Goal: Task Accomplishment & Management: Manage account settings

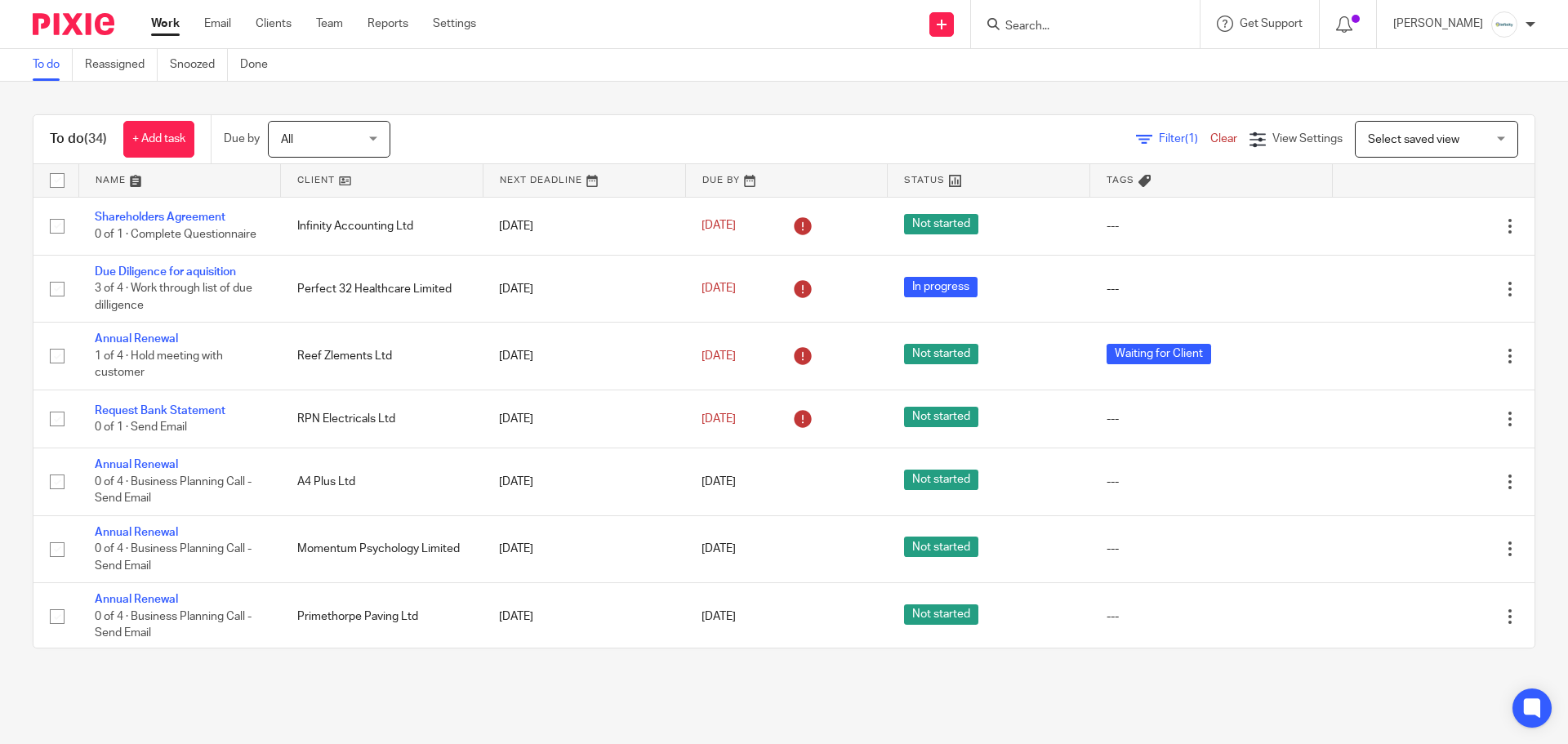
click at [1080, 19] on input "Search" at bounding box center [1077, 27] width 147 height 15
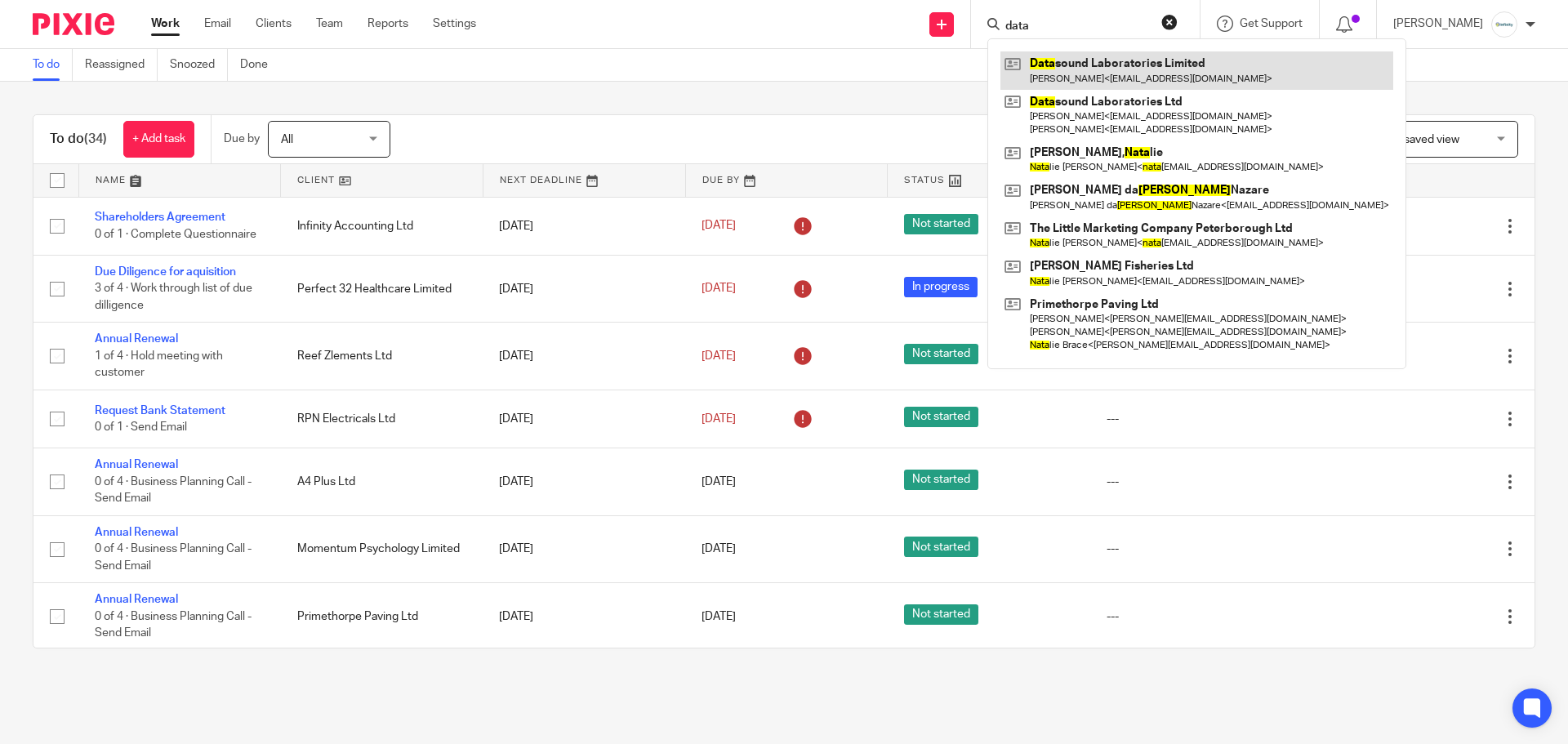
type input "data"
click at [1225, 70] on link at bounding box center [1197, 70] width 393 height 38
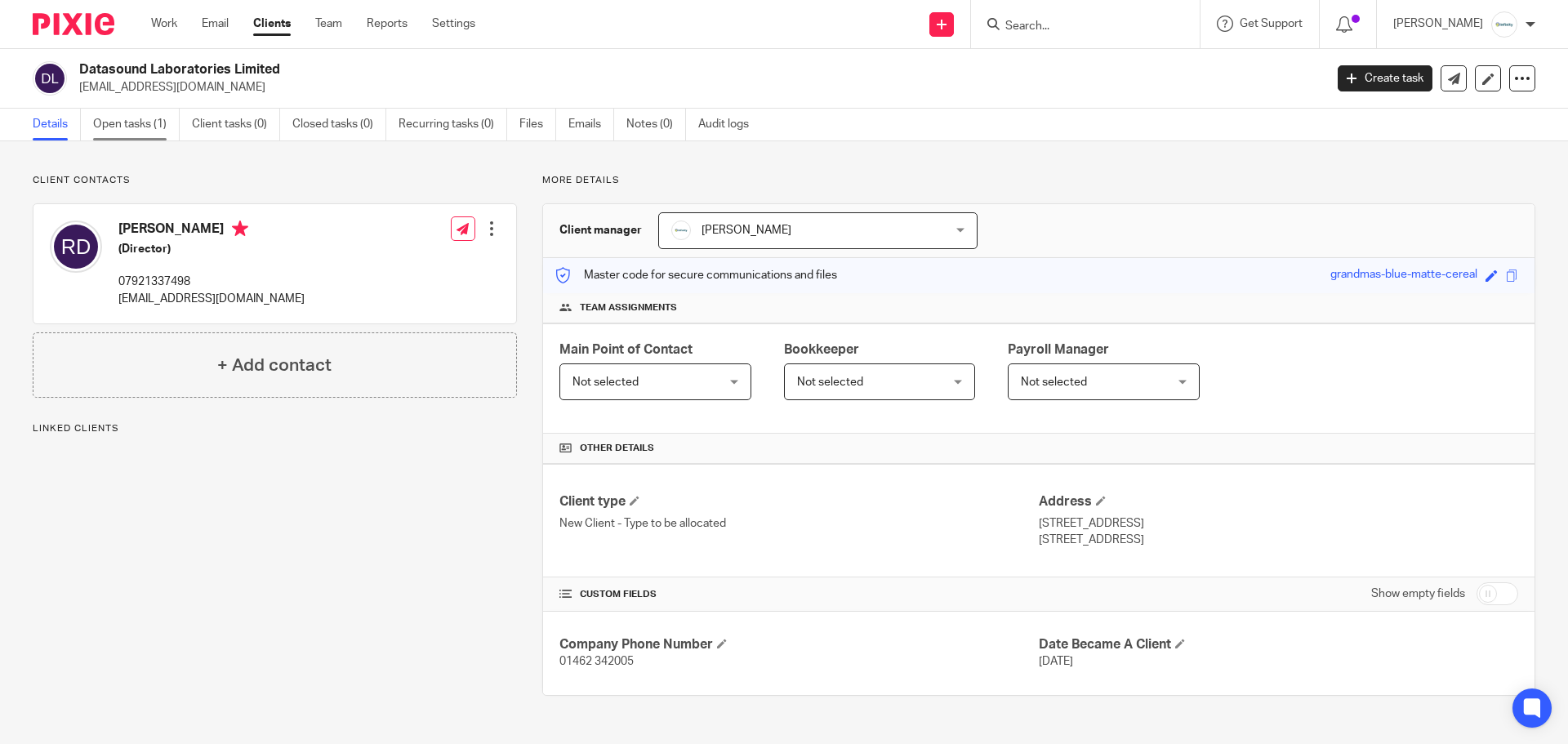
click at [138, 130] on link "Open tasks (1)" at bounding box center [136, 125] width 87 height 32
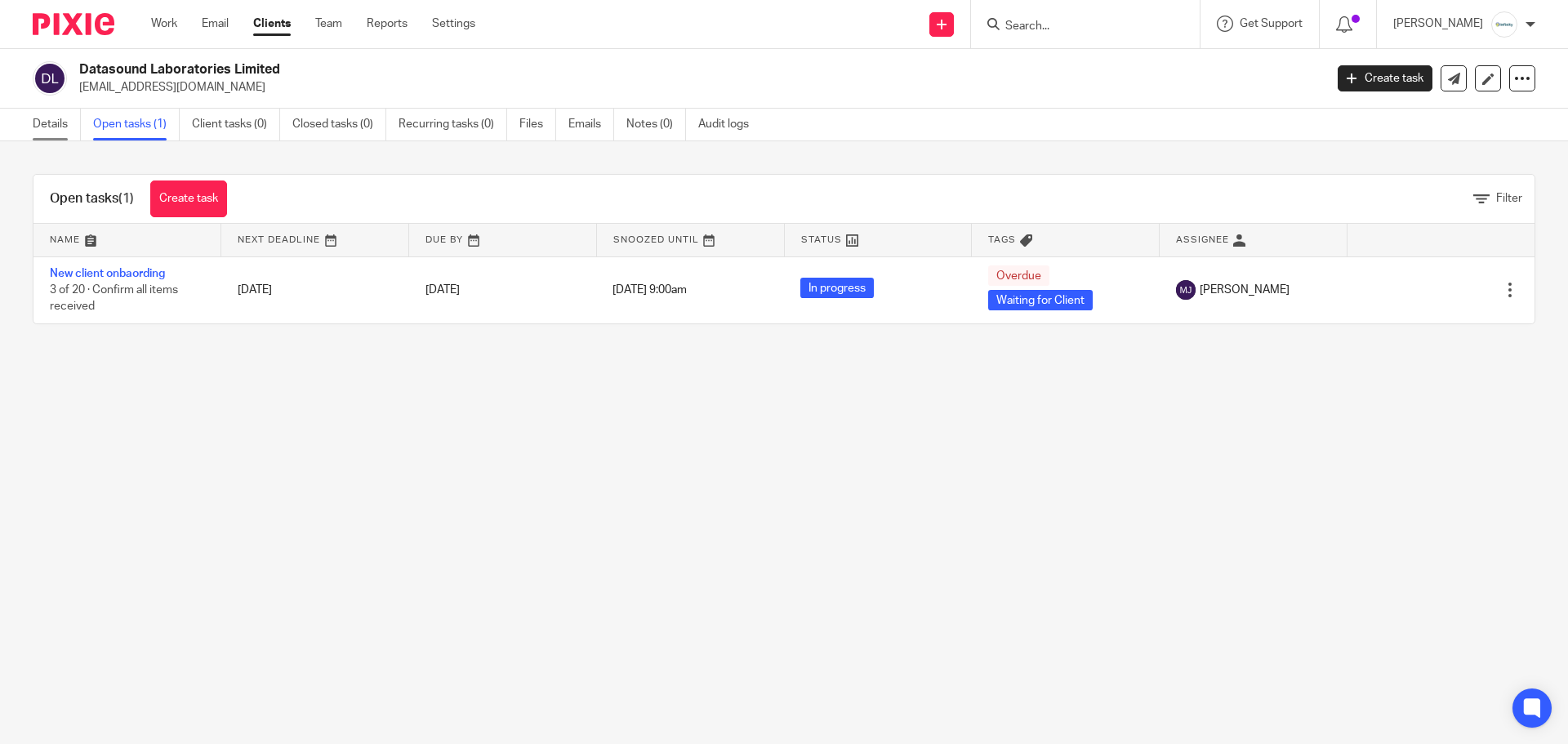
click at [44, 119] on link "Details" at bounding box center [57, 125] width 48 height 32
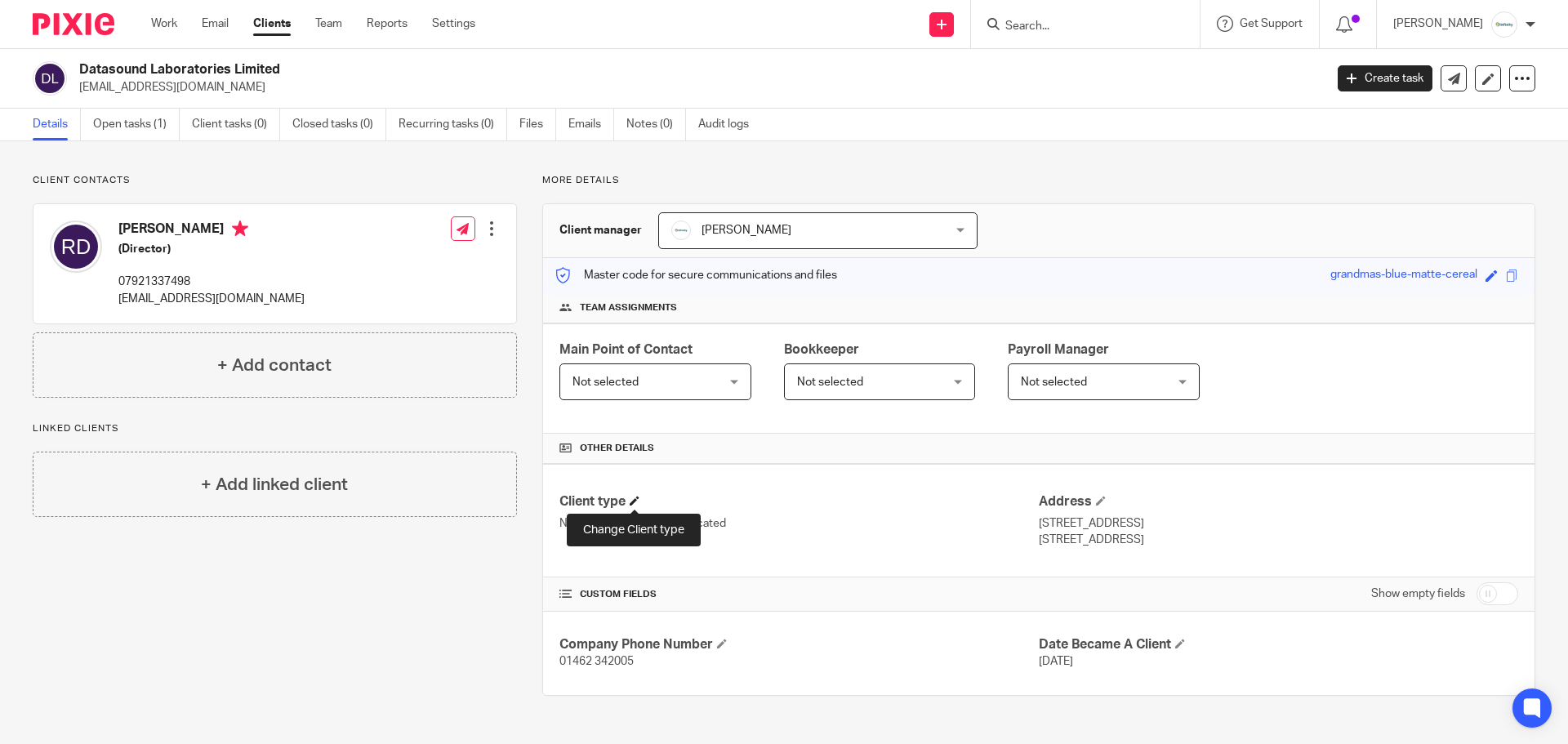
click at [634, 496] on span at bounding box center [634, 501] width 10 height 10
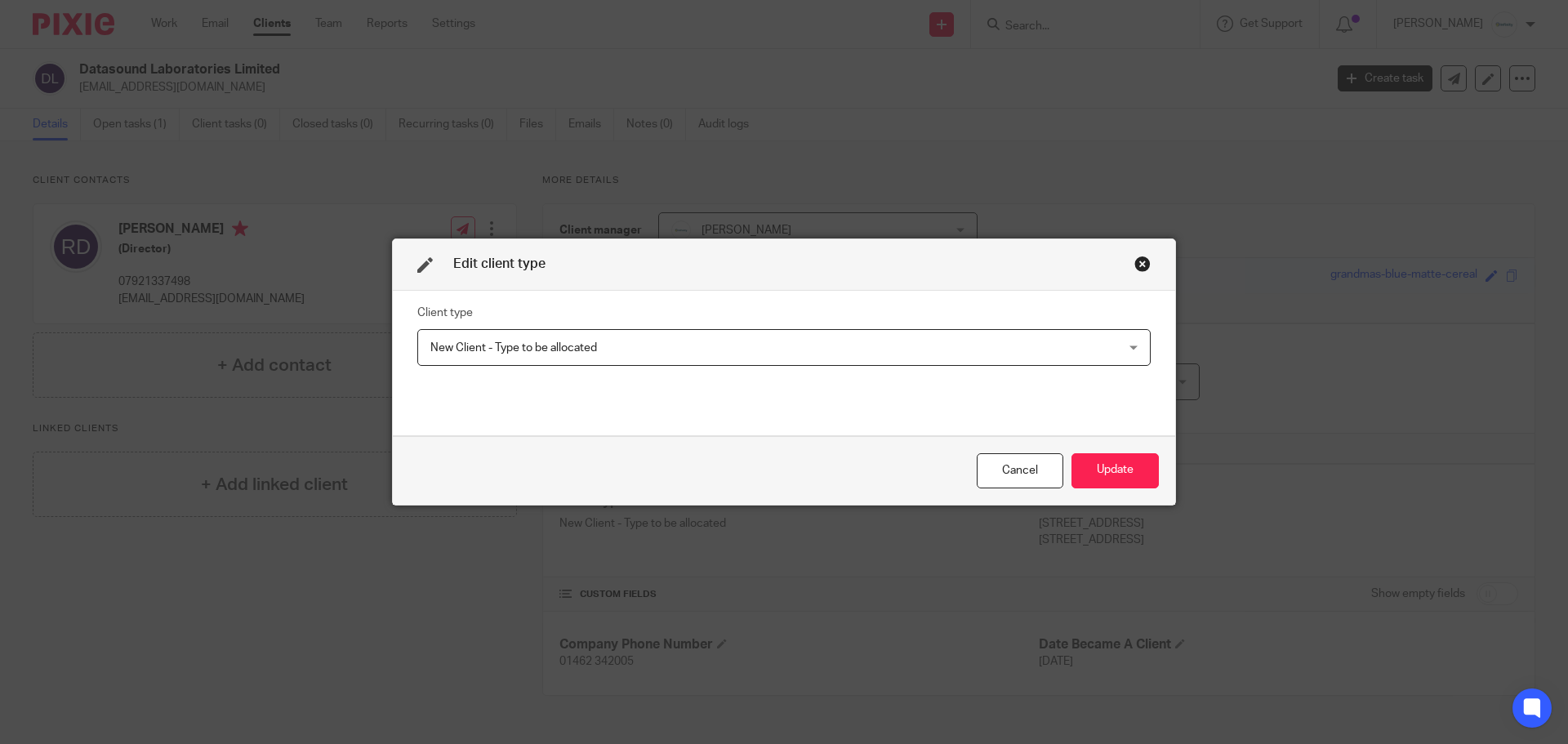
click at [654, 334] on span "New Client - Type to be allocated" at bounding box center [718, 347] width 576 height 34
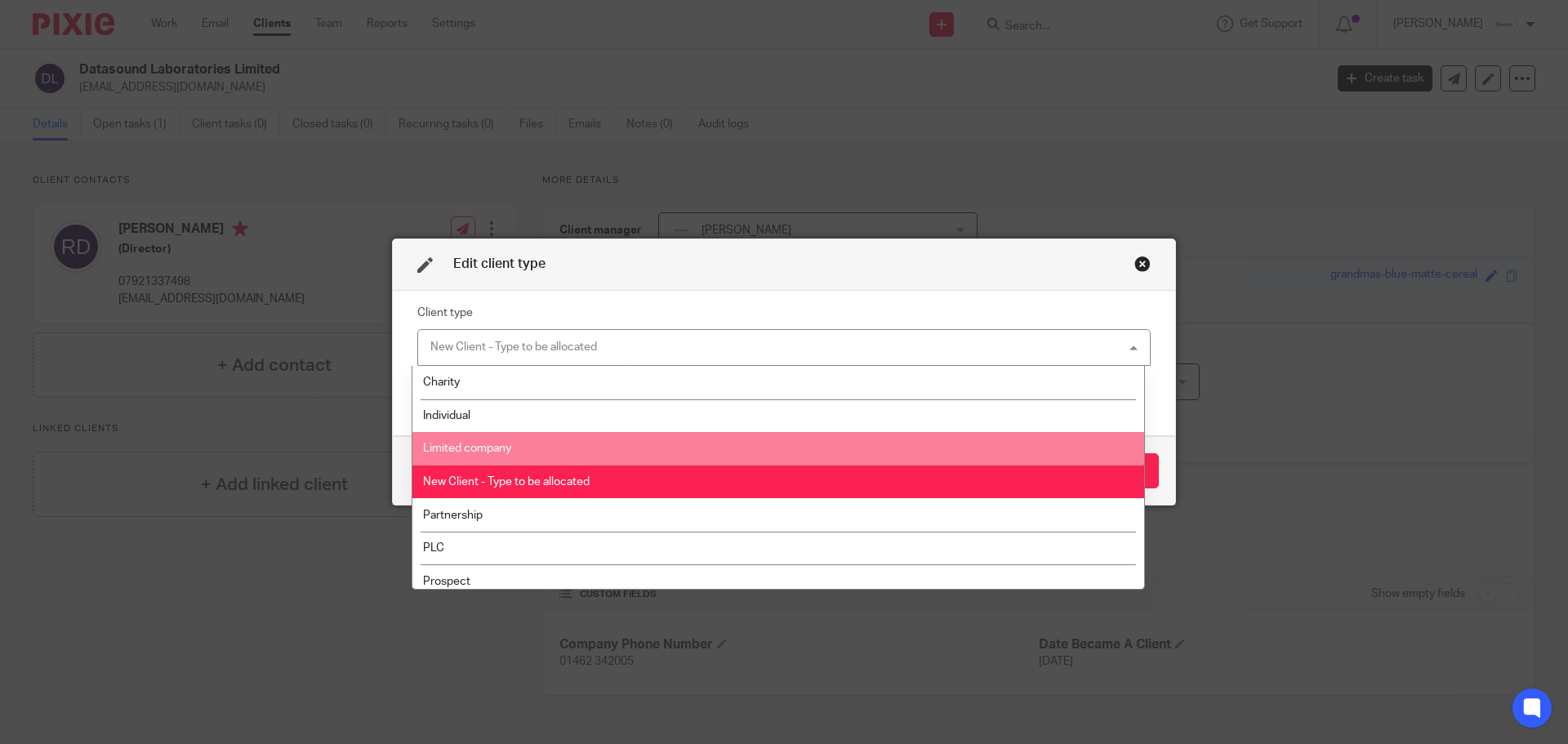
click at [625, 445] on li "Limited company" at bounding box center [777, 449] width 731 height 33
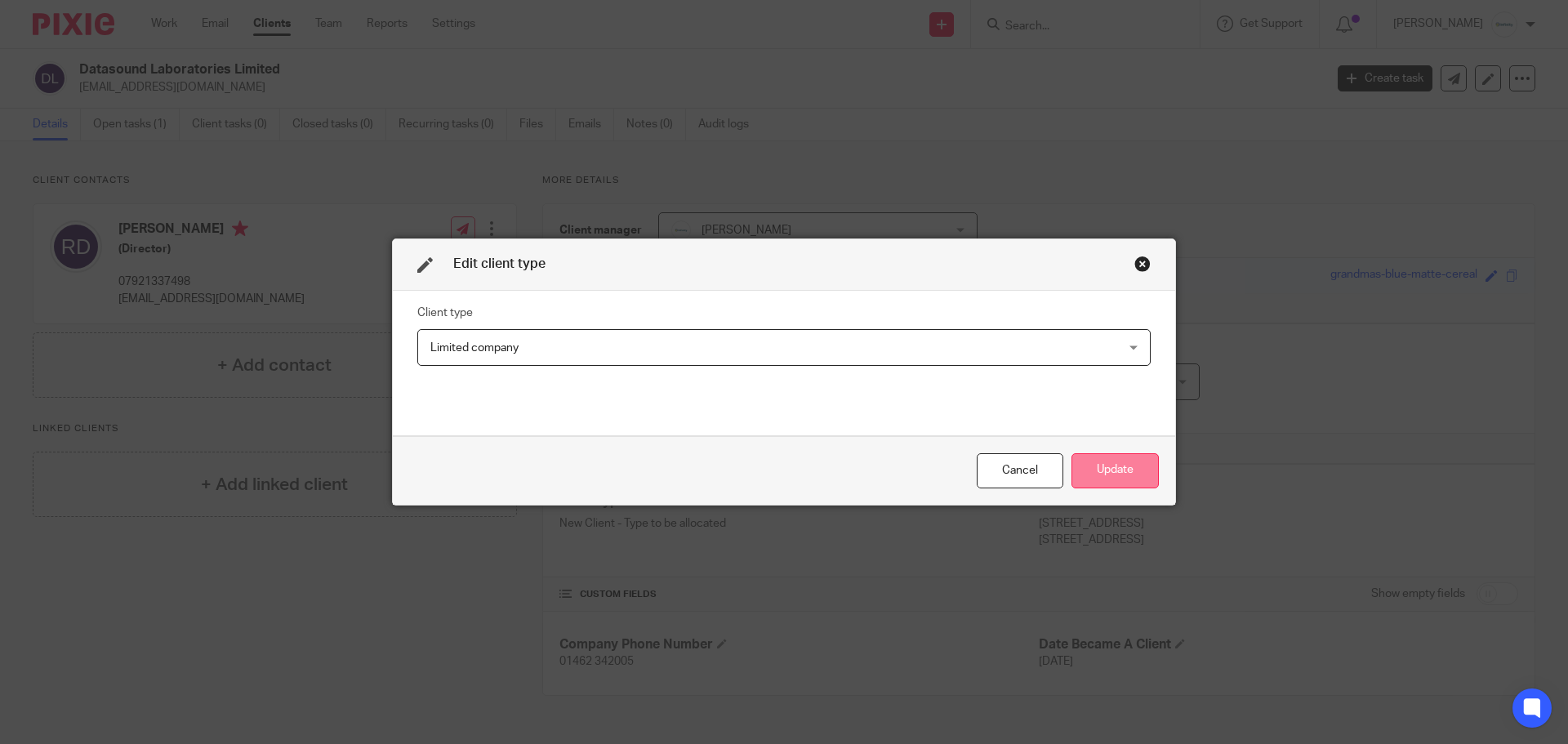
click at [1099, 461] on button "Update" at bounding box center [1115, 471] width 88 height 35
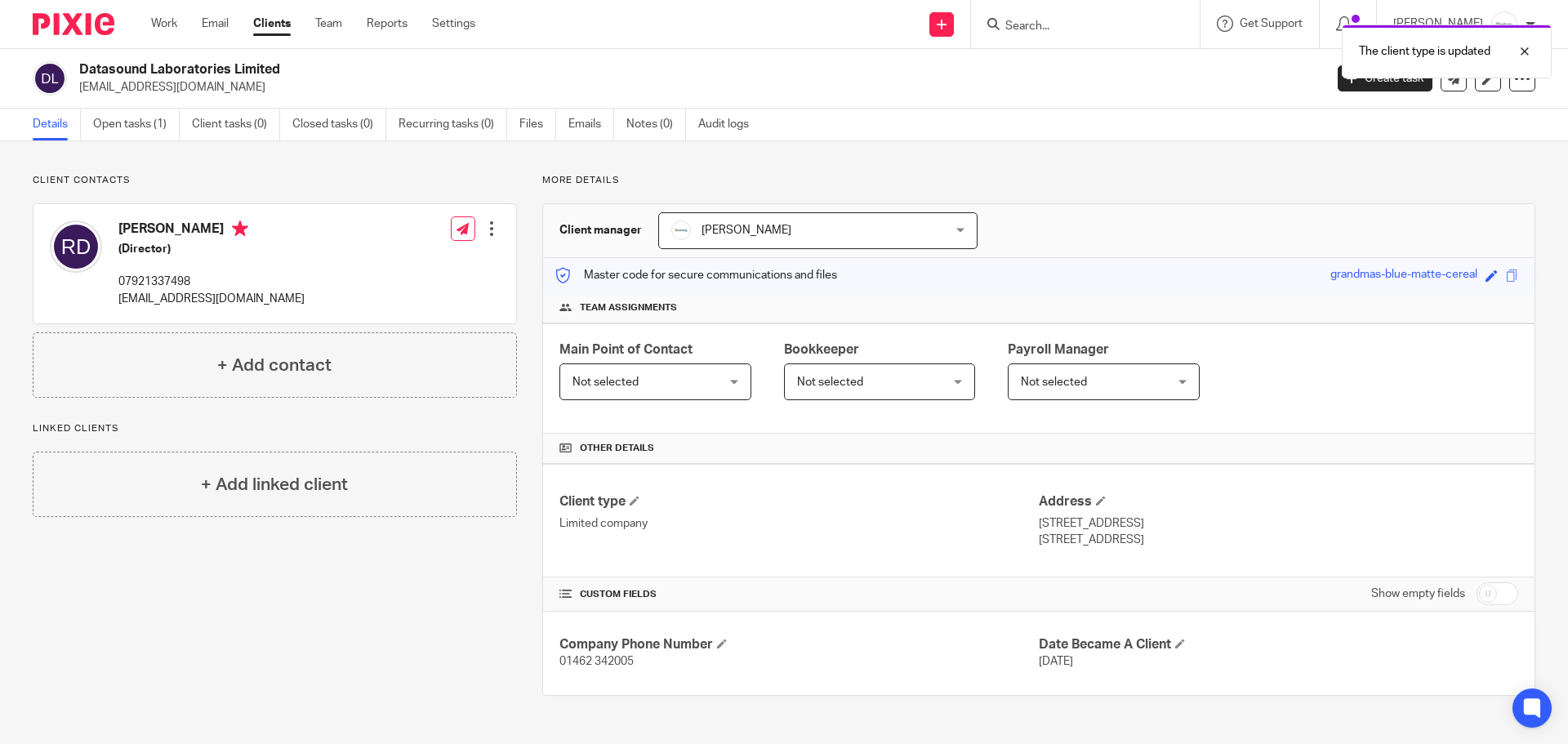
click at [367, 589] on div "Client contacts Rory Dear (Director) 07921337498 r.dear@dsl-ltd.co.uk Edit cont…" at bounding box center [262, 435] width 510 height 522
drag, startPoint x: 285, startPoint y: 66, endPoint x: 79, endPoint y: 71, distance: 206.1
click at [78, 71] on div "Datasound Laboratories Limited r.dear@dsl-ltd.co.uk" at bounding box center [673, 78] width 1280 height 34
copy h2 "Datasound Laboratories Limited"
click at [1477, 593] on input "checkbox" at bounding box center [1498, 594] width 42 height 23
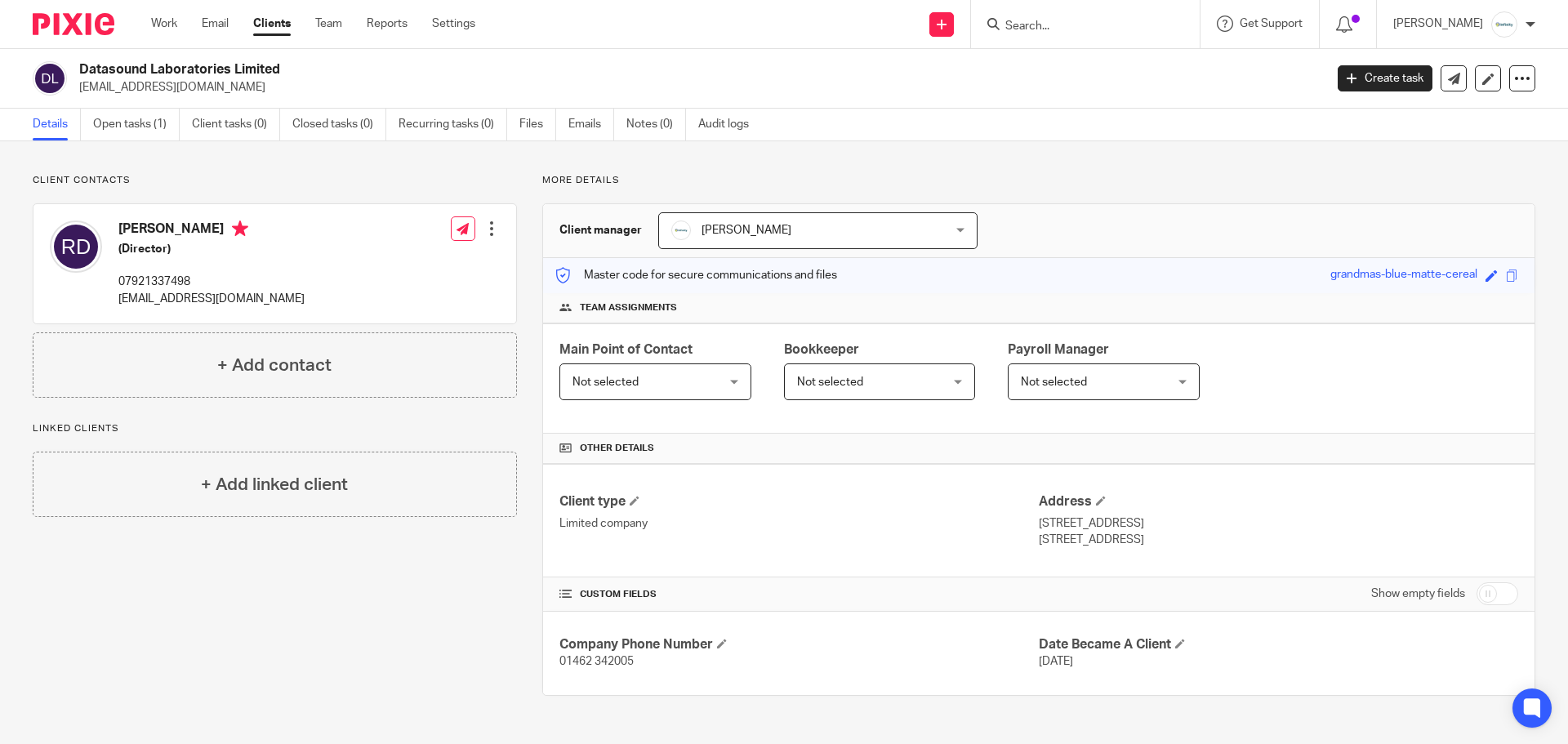
checkbox input "true"
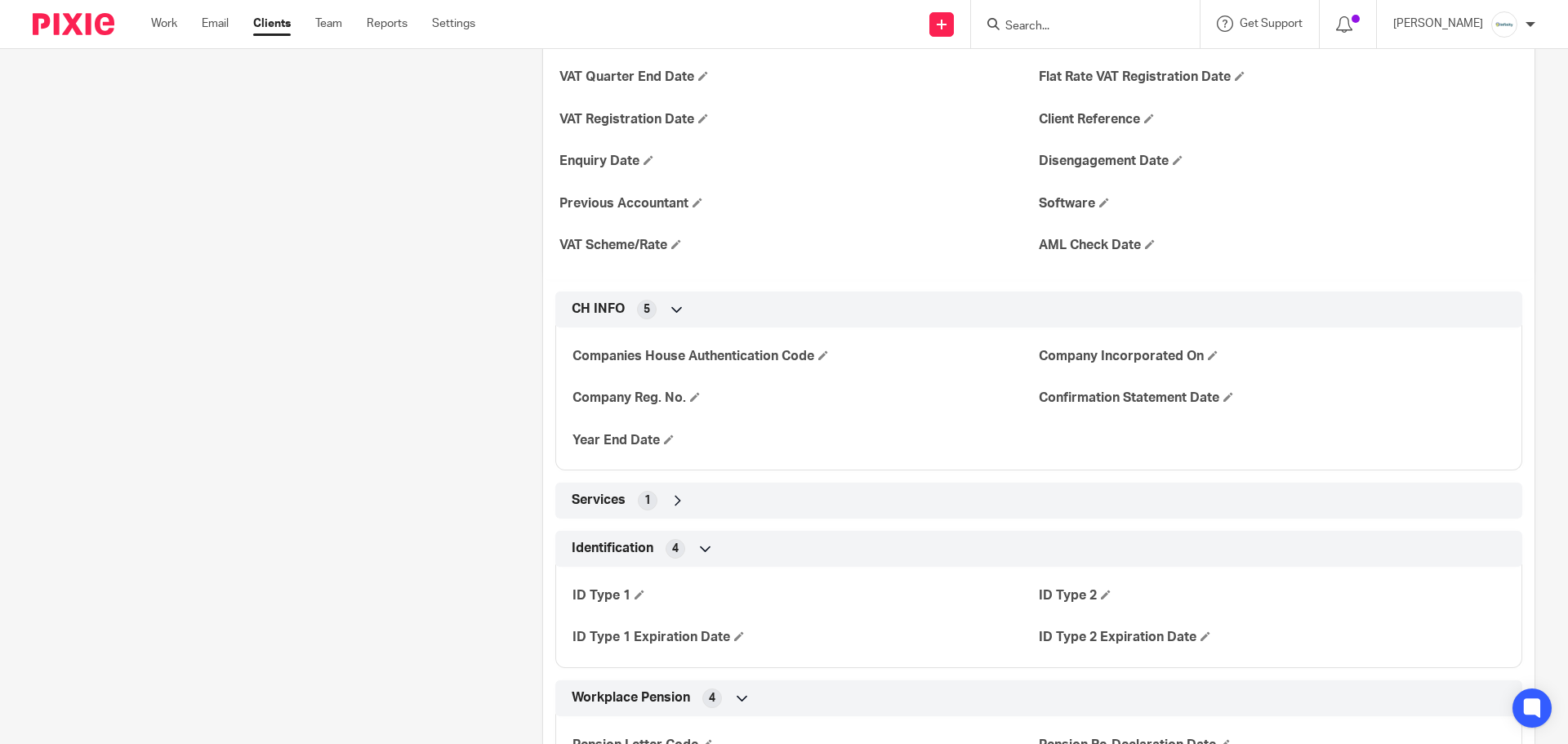
scroll to position [899, 0]
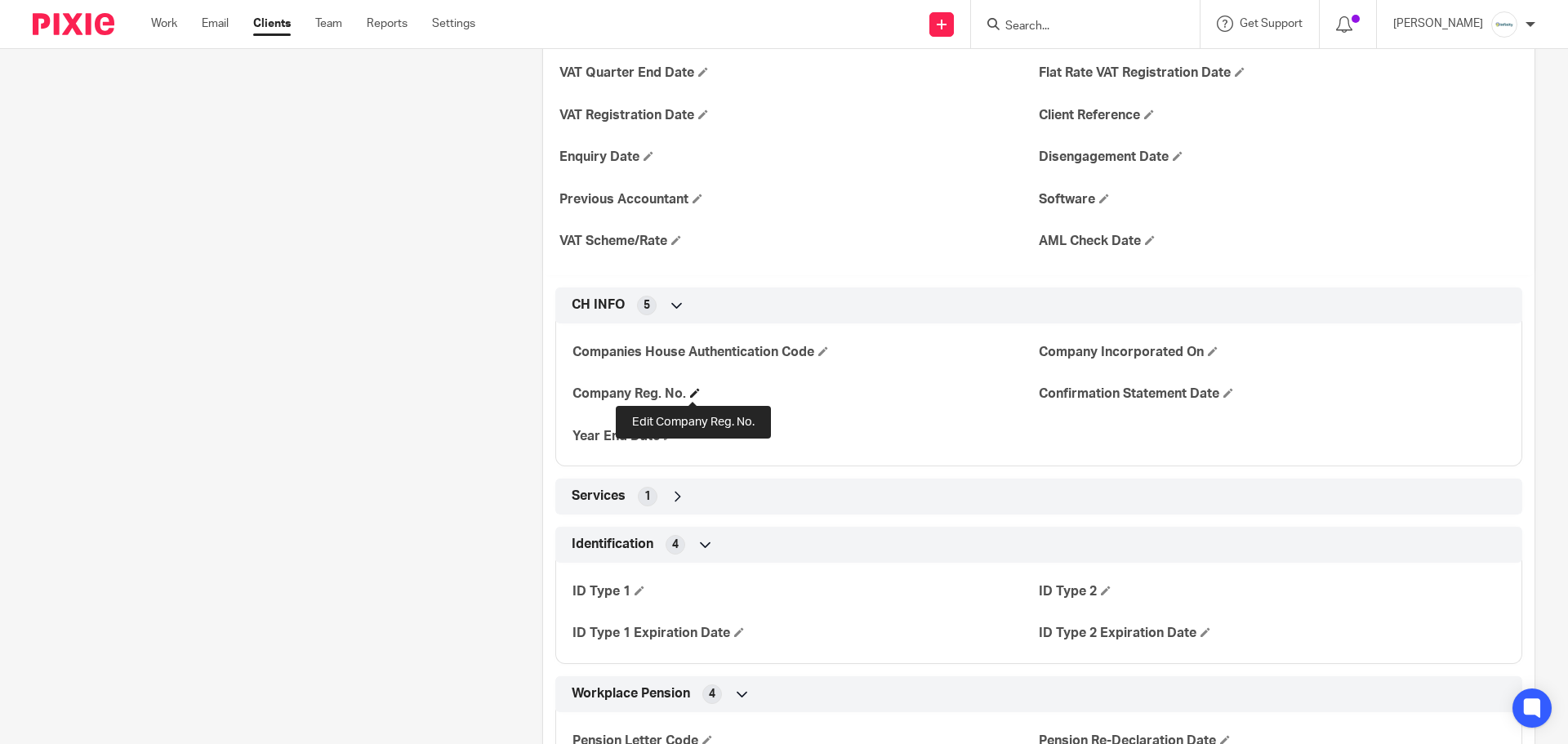
click at [693, 390] on span at bounding box center [695, 393] width 10 height 10
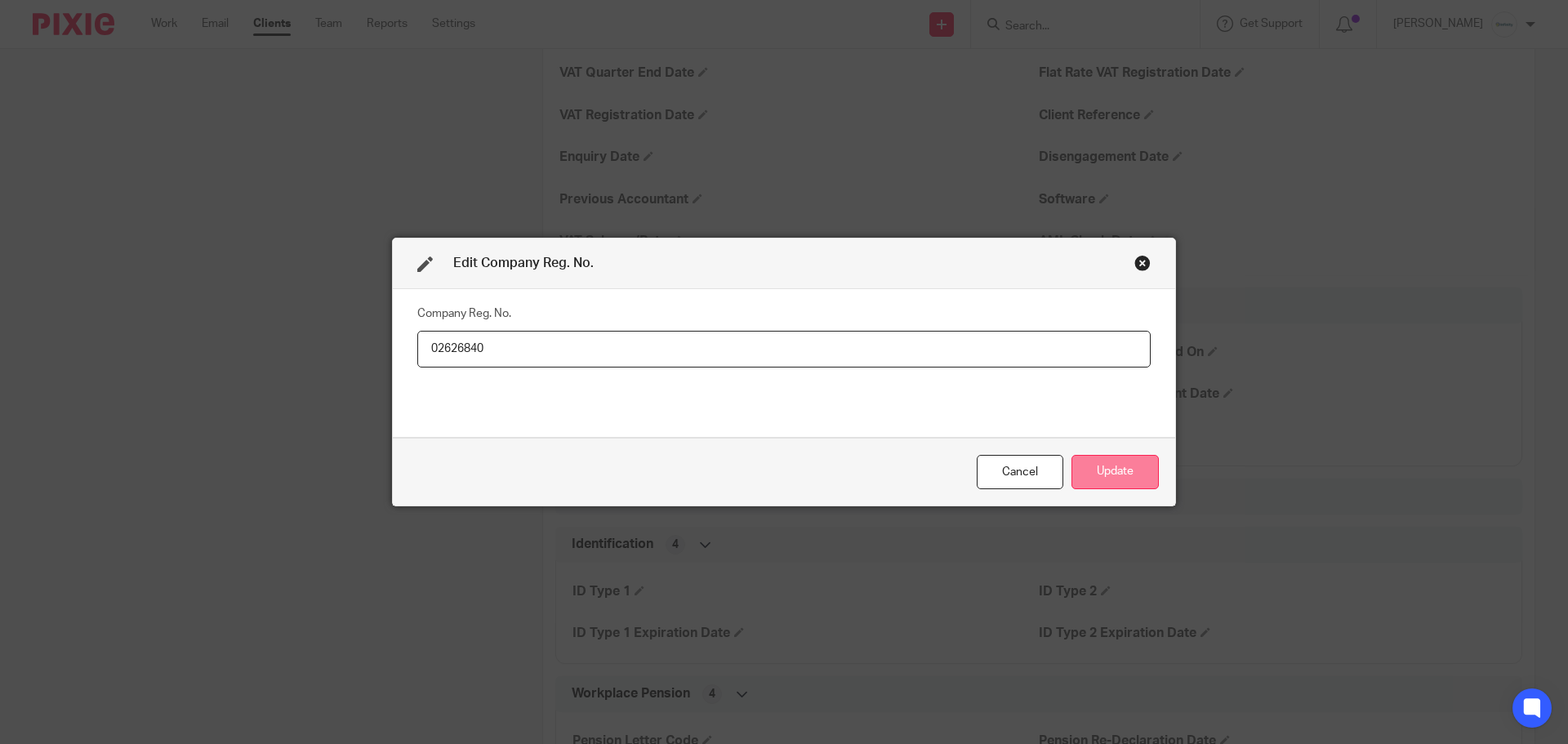
type input "02626840"
click at [1081, 473] on button "Update" at bounding box center [1115, 472] width 88 height 35
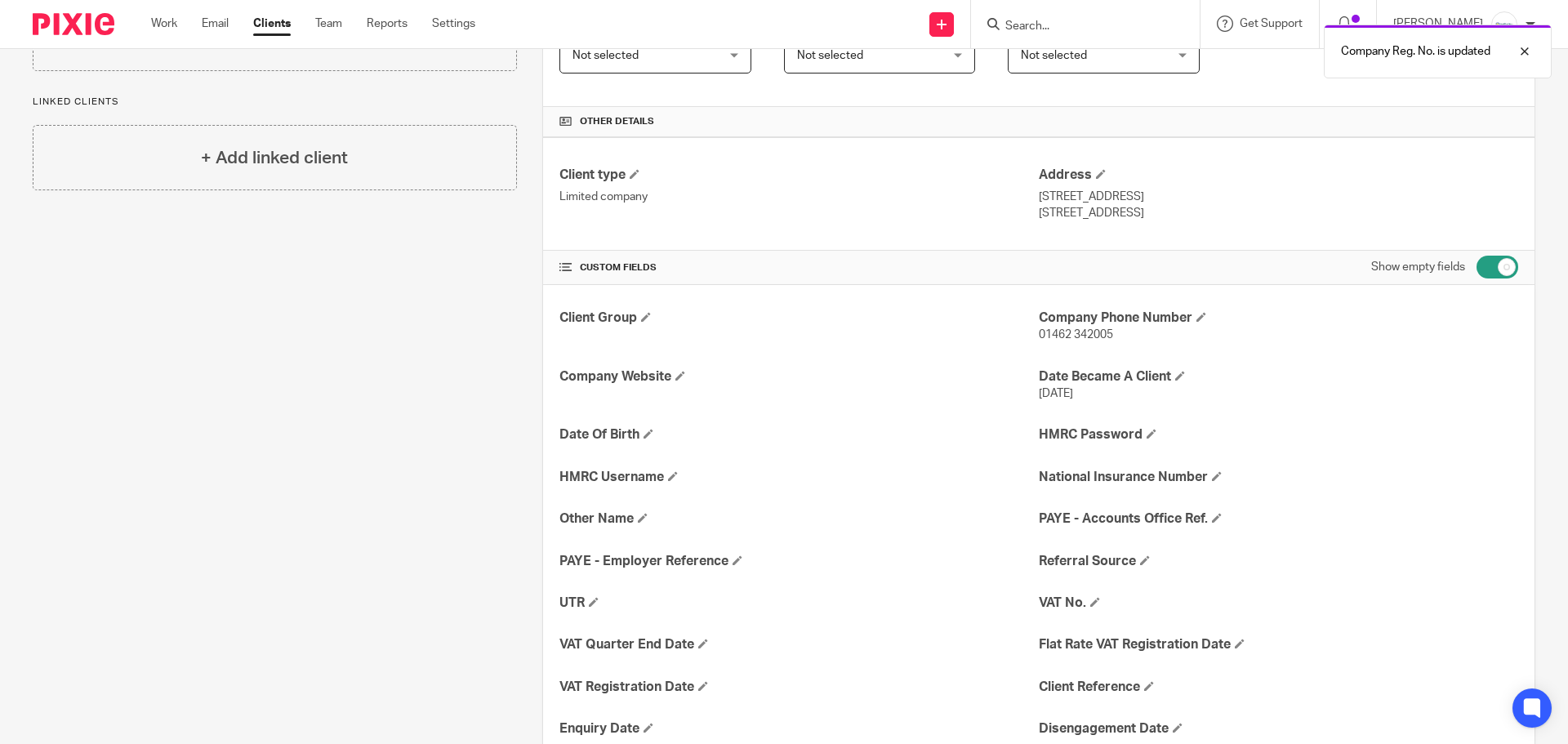
scroll to position [0, 0]
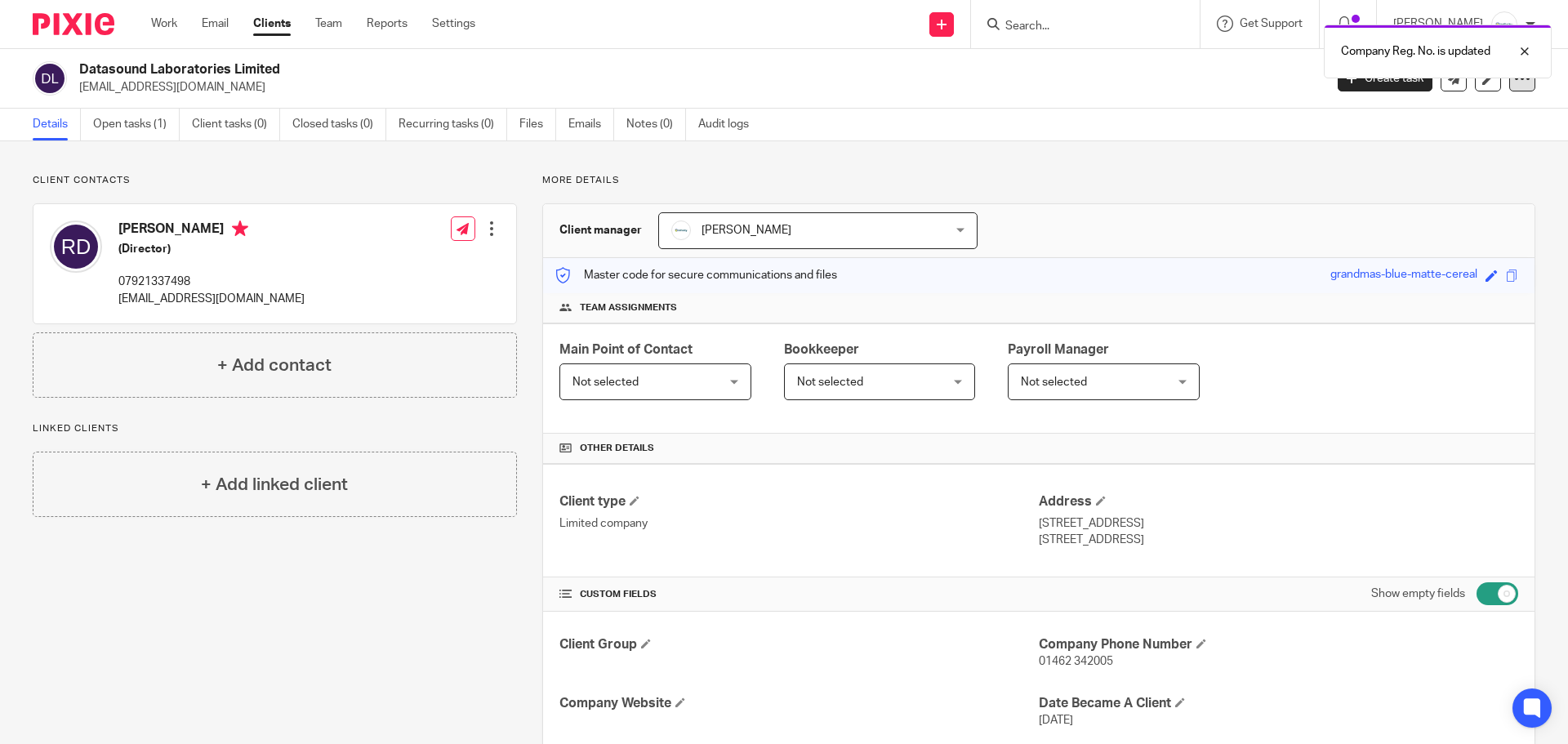
click at [1517, 82] on icon at bounding box center [1522, 79] width 17 height 17
click at [1437, 115] on link "Update from Companies House" at bounding box center [1421, 120] width 181 height 23
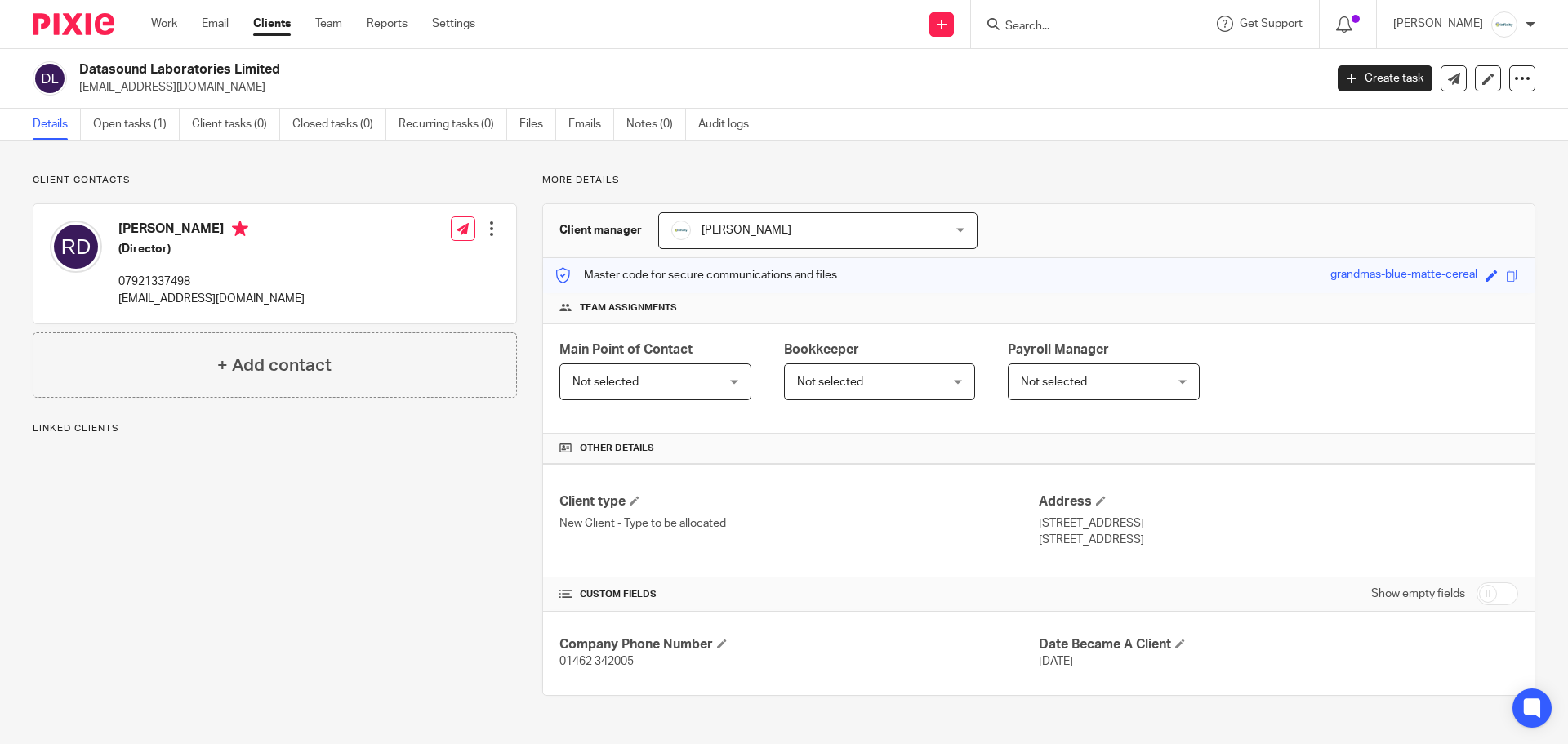
click at [1097, 23] on input "Search" at bounding box center [1077, 27] width 147 height 15
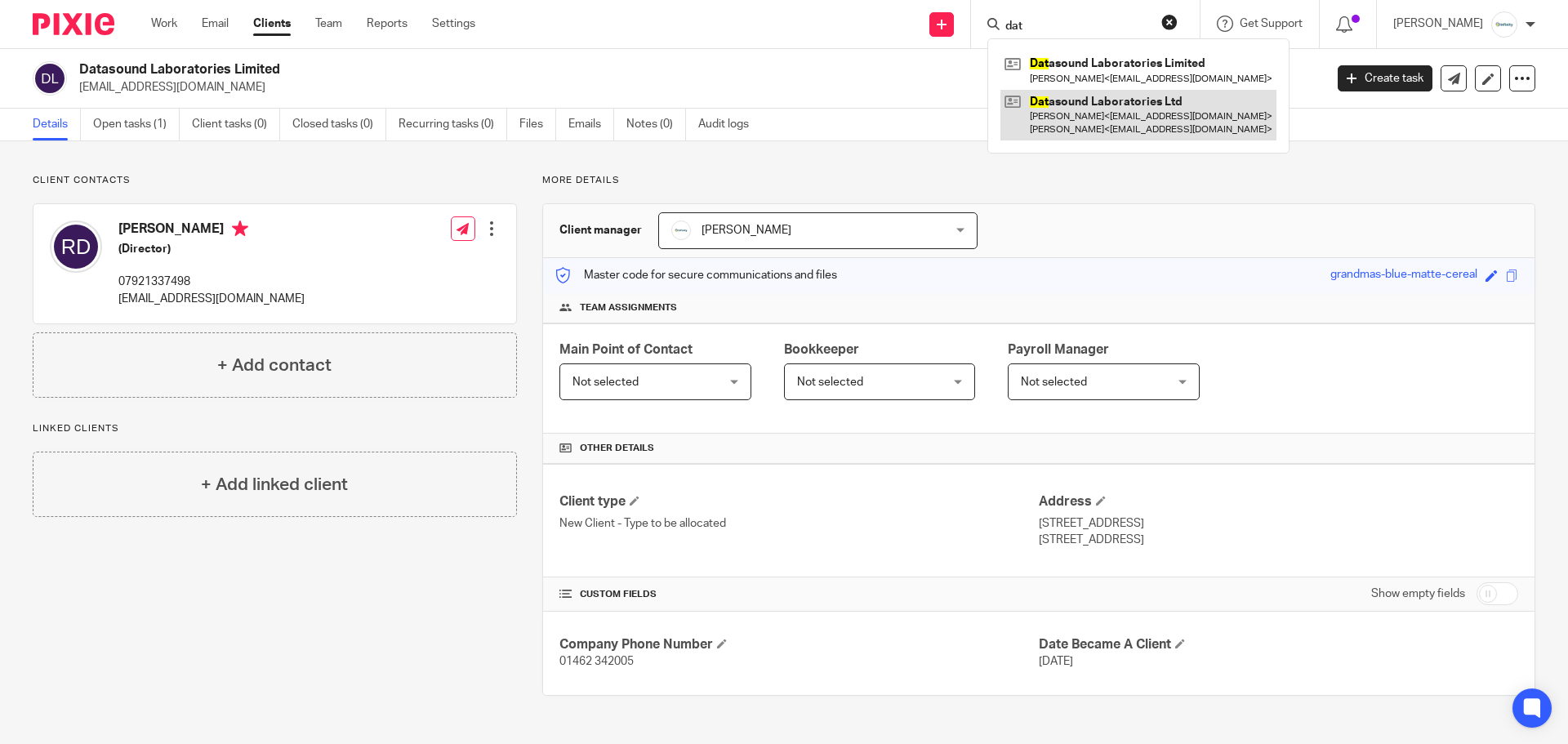
type input "dat"
click at [1136, 118] on link at bounding box center [1138, 115] width 276 height 51
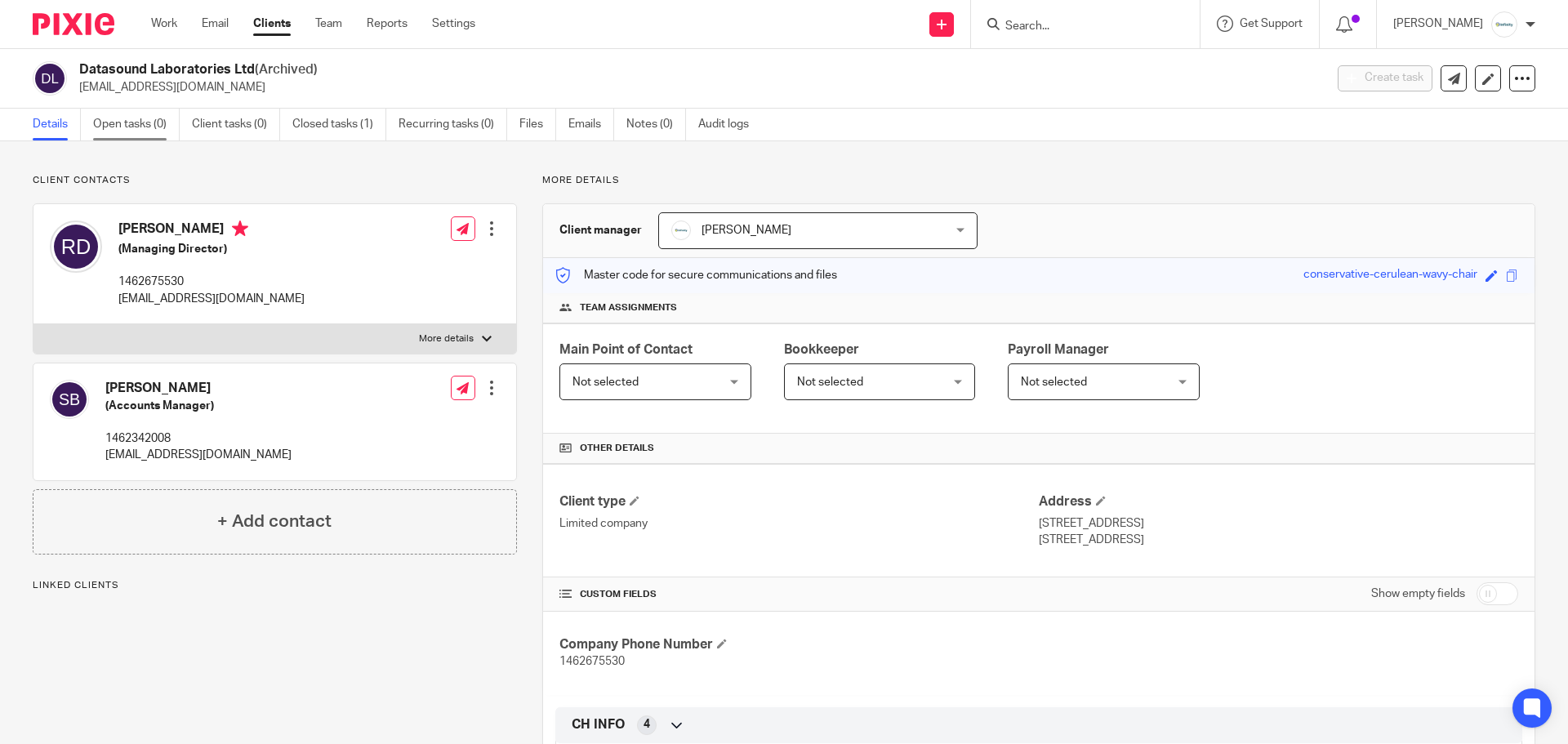
click at [161, 126] on link "Open tasks (0)" at bounding box center [136, 125] width 87 height 32
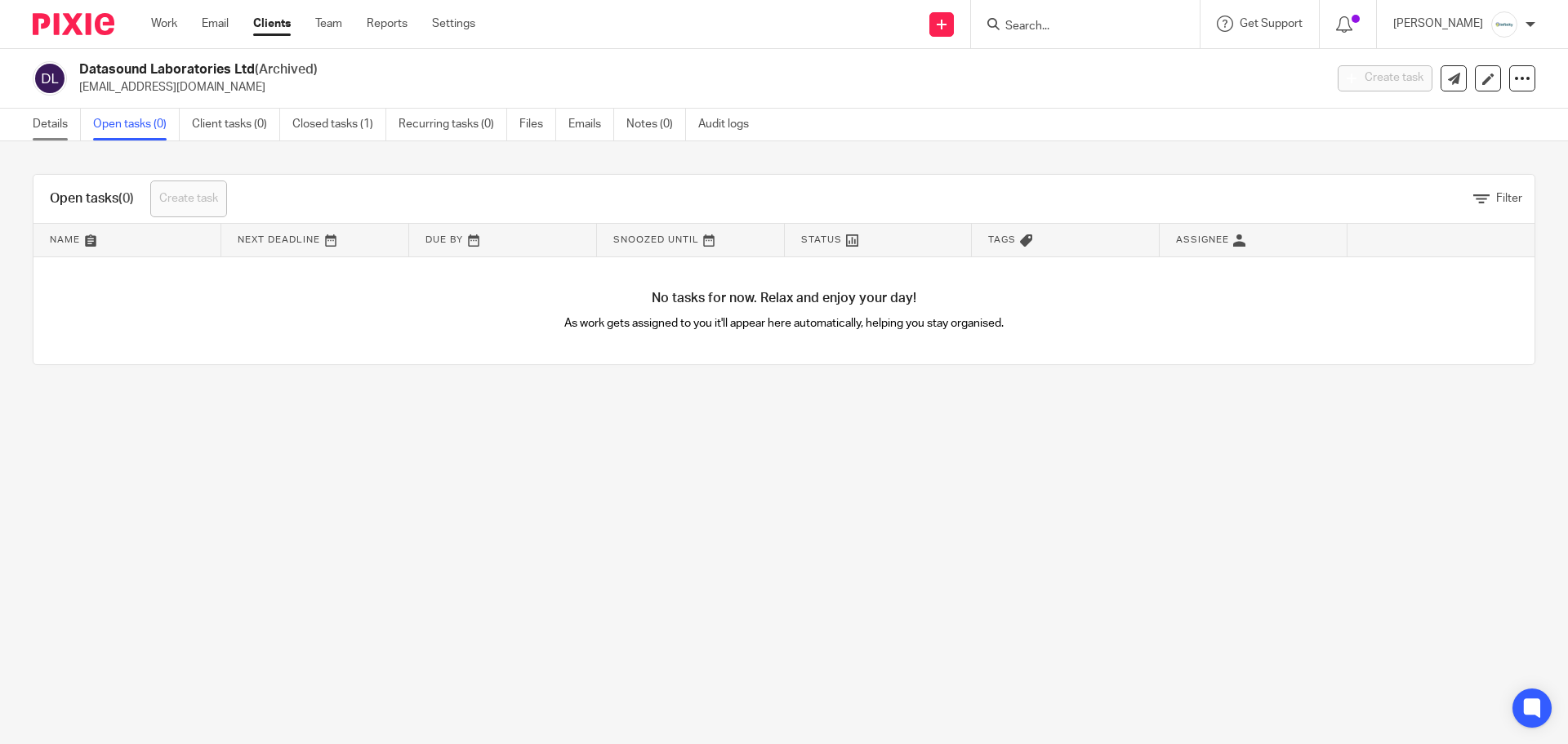
click at [51, 131] on link "Details" at bounding box center [57, 125] width 48 height 32
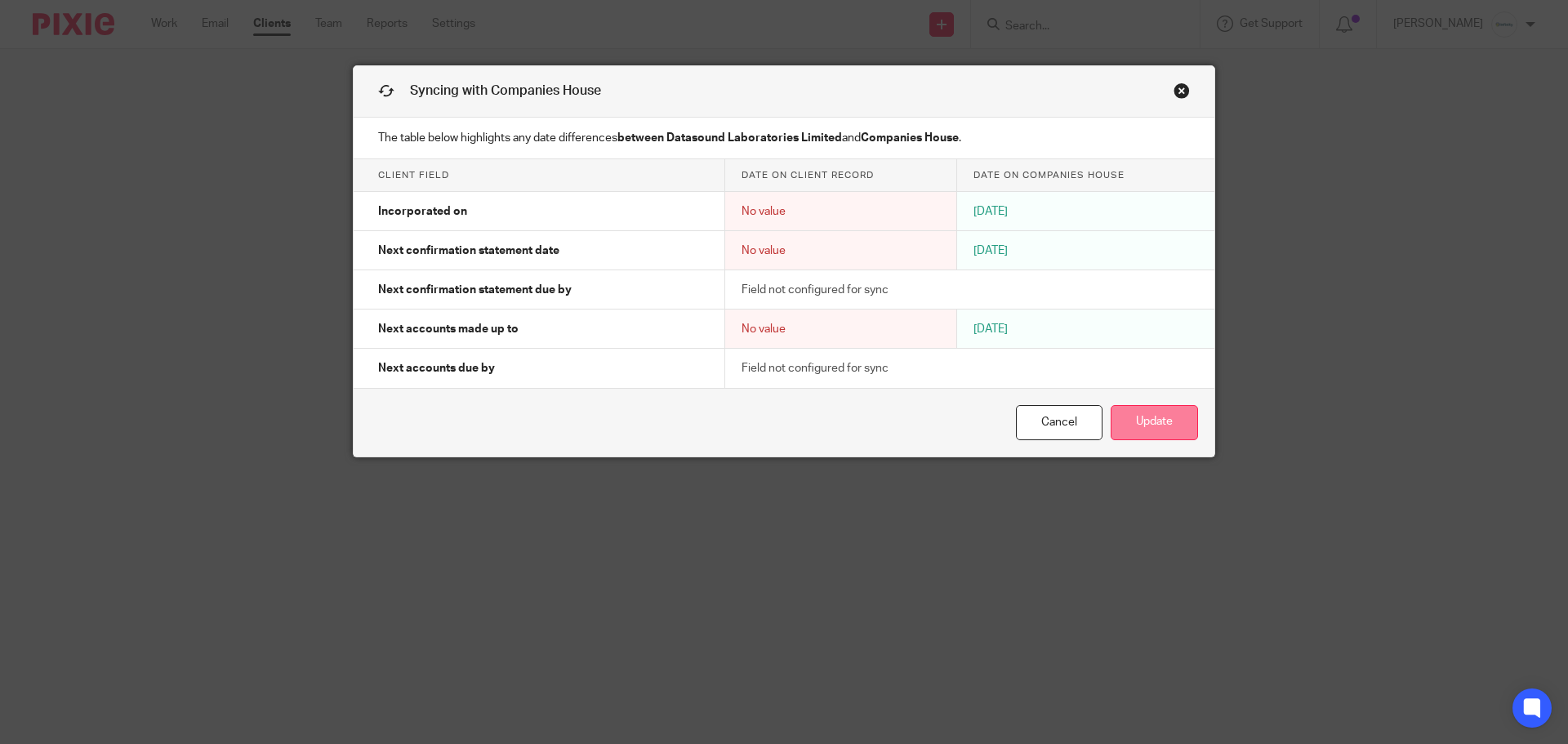
click at [1141, 420] on button "Update" at bounding box center [1154, 423] width 88 height 35
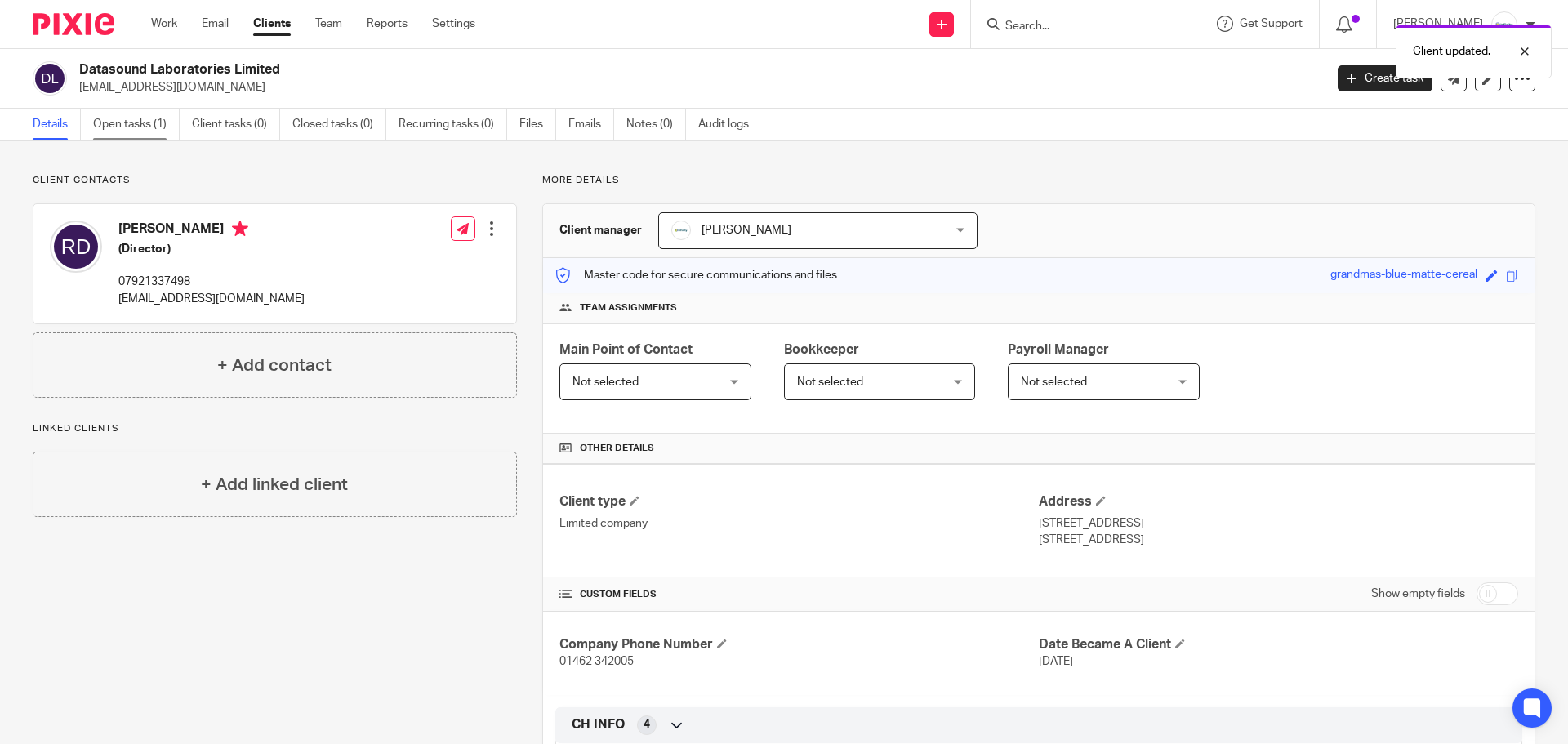
click at [150, 121] on link "Open tasks (1)" at bounding box center [136, 125] width 87 height 32
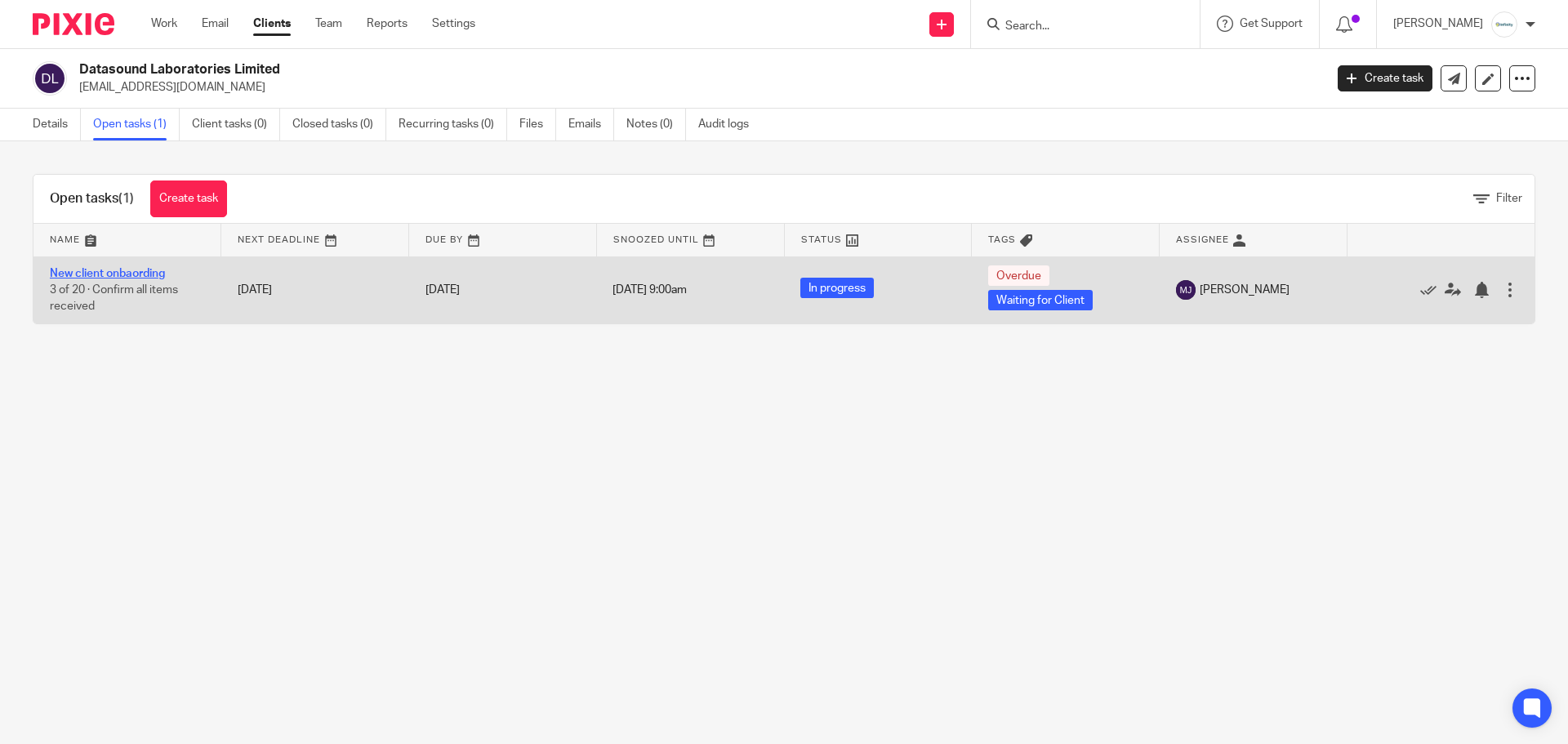
click at [107, 273] on link "New client onbaording" at bounding box center [108, 273] width 115 height 12
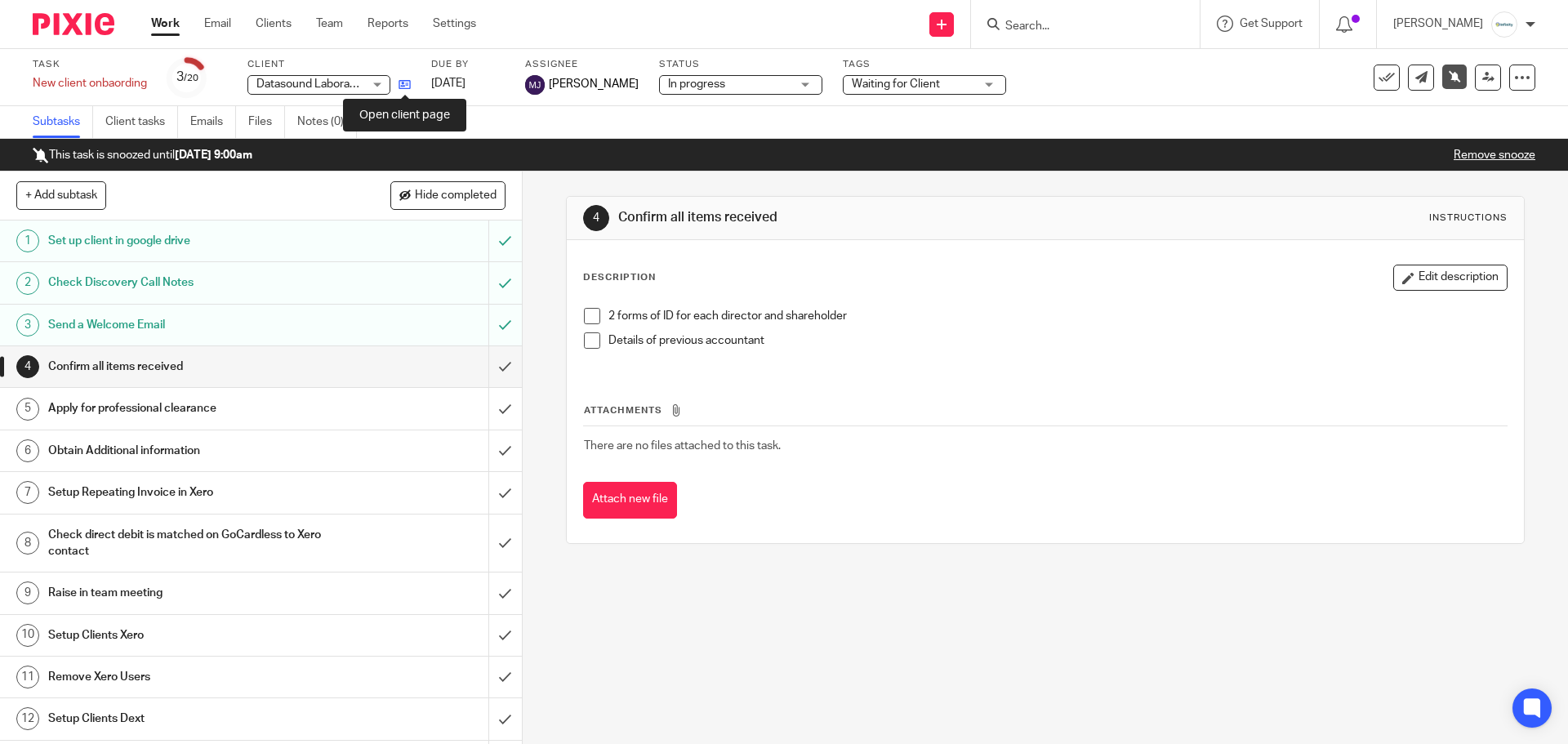
click at [406, 83] on icon at bounding box center [405, 84] width 13 height 13
click at [485, 493] on input "submit" at bounding box center [261, 492] width 522 height 41
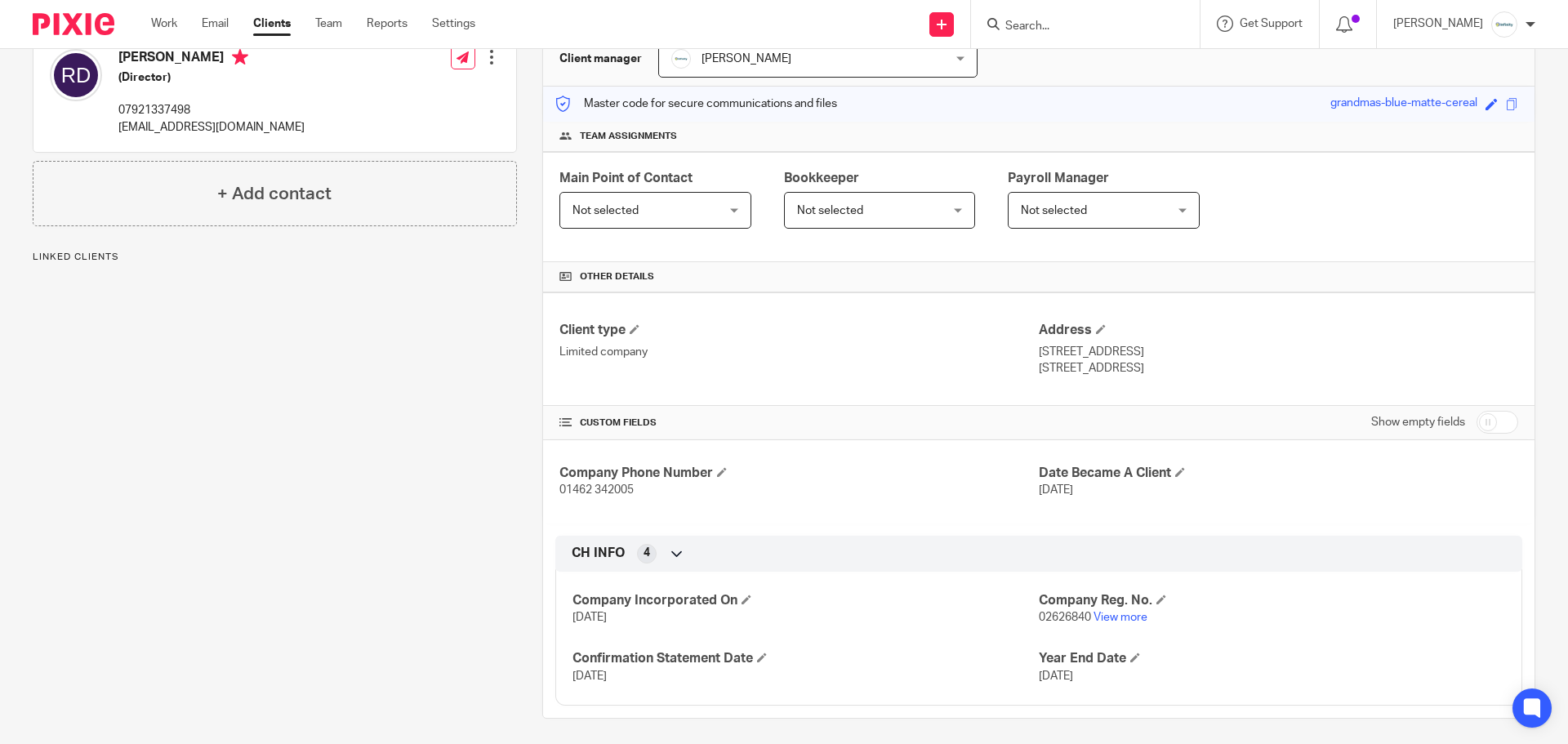
scroll to position [179, 0]
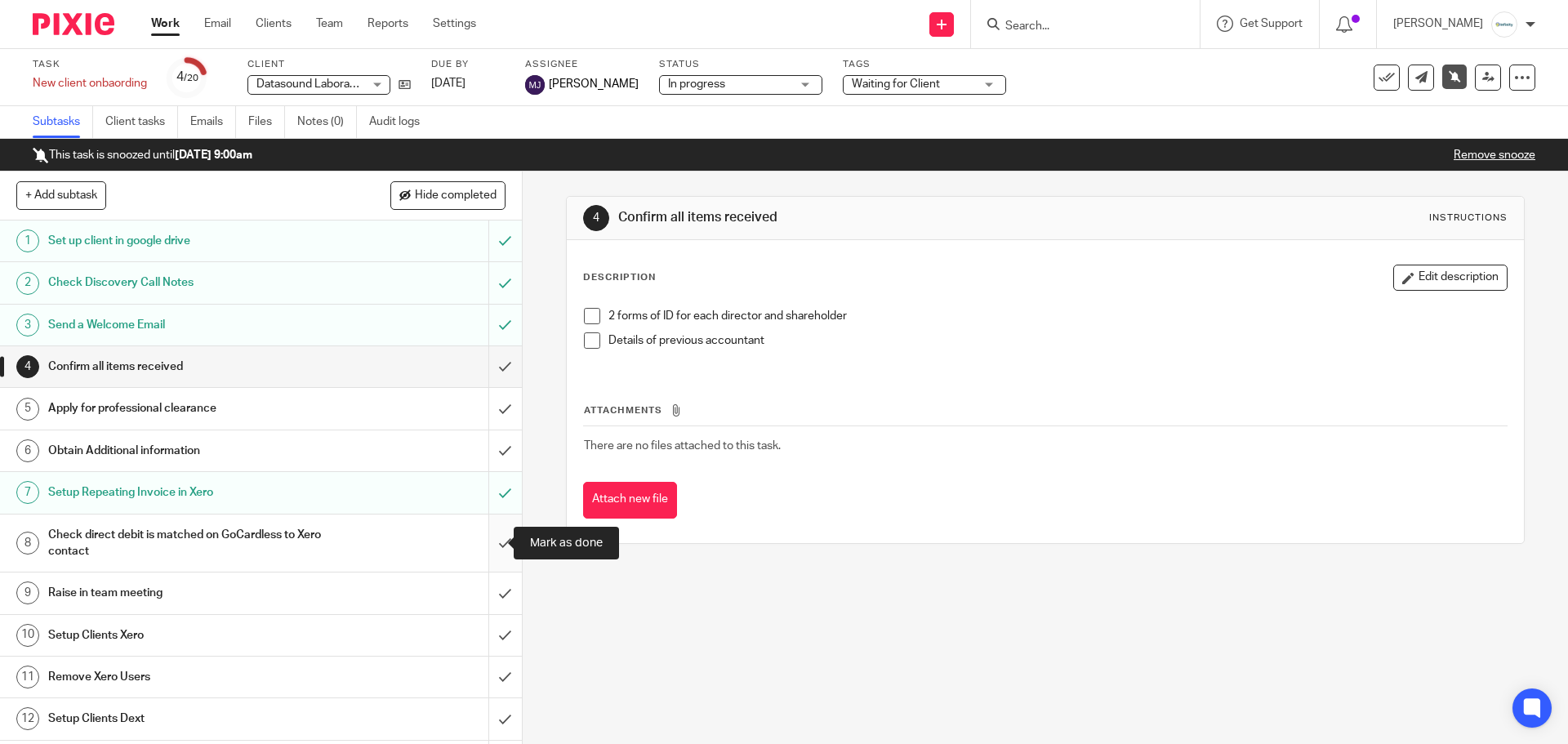
click at [495, 543] on input "submit" at bounding box center [261, 543] width 522 height 58
click at [1073, 21] on input "Search" at bounding box center [1077, 27] width 147 height 15
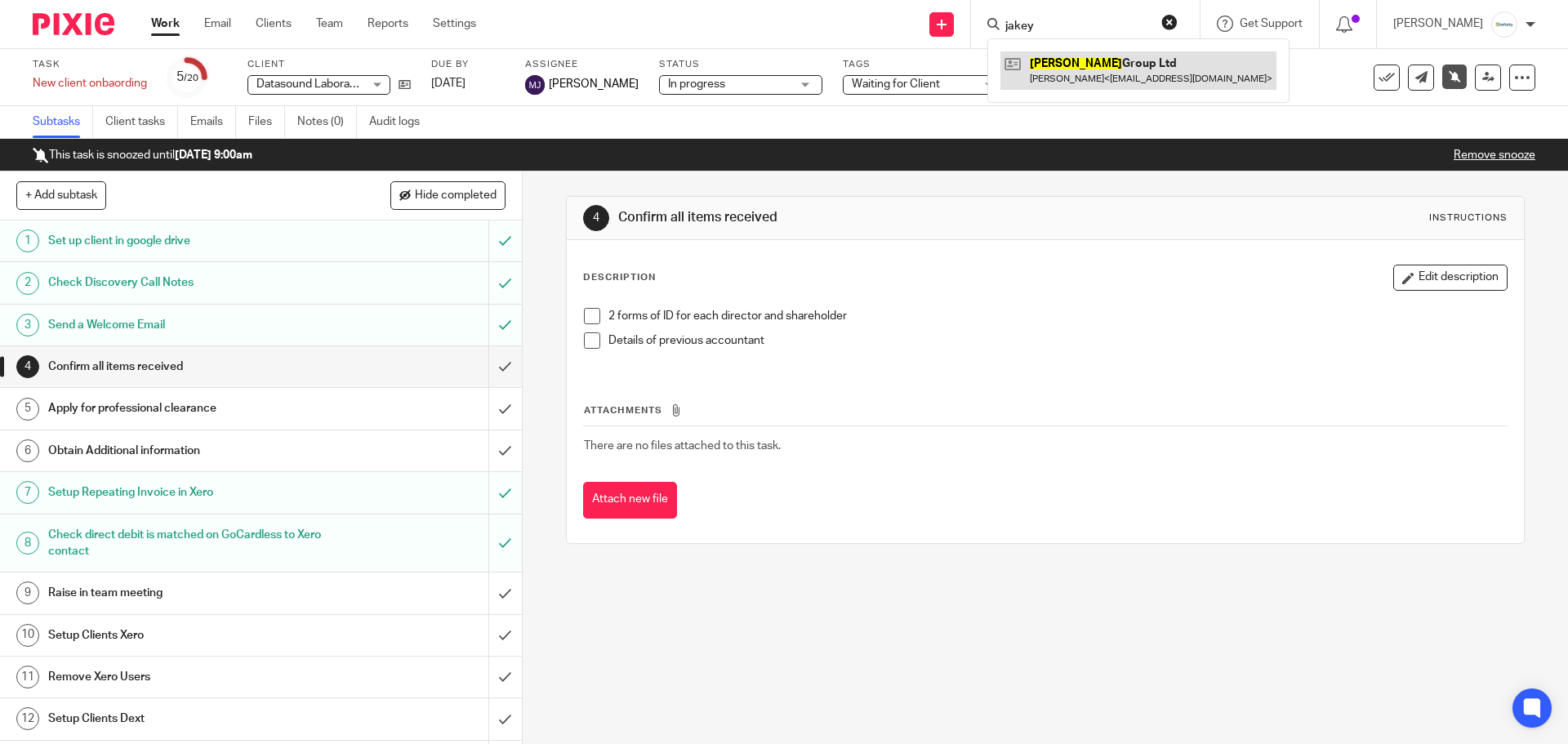
type input "jakey"
click at [1112, 76] on link at bounding box center [1138, 70] width 276 height 38
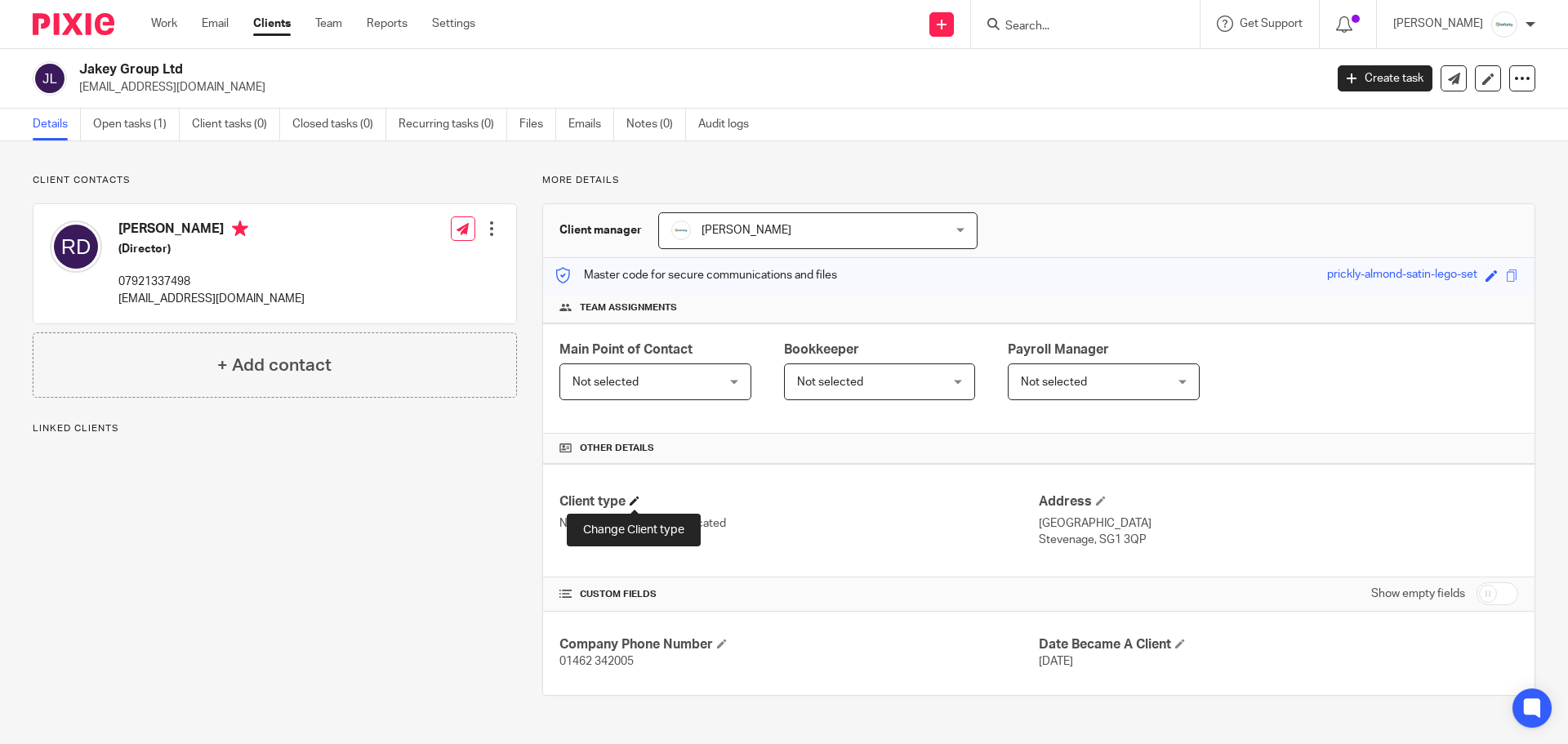
click at [638, 502] on span at bounding box center [634, 501] width 10 height 10
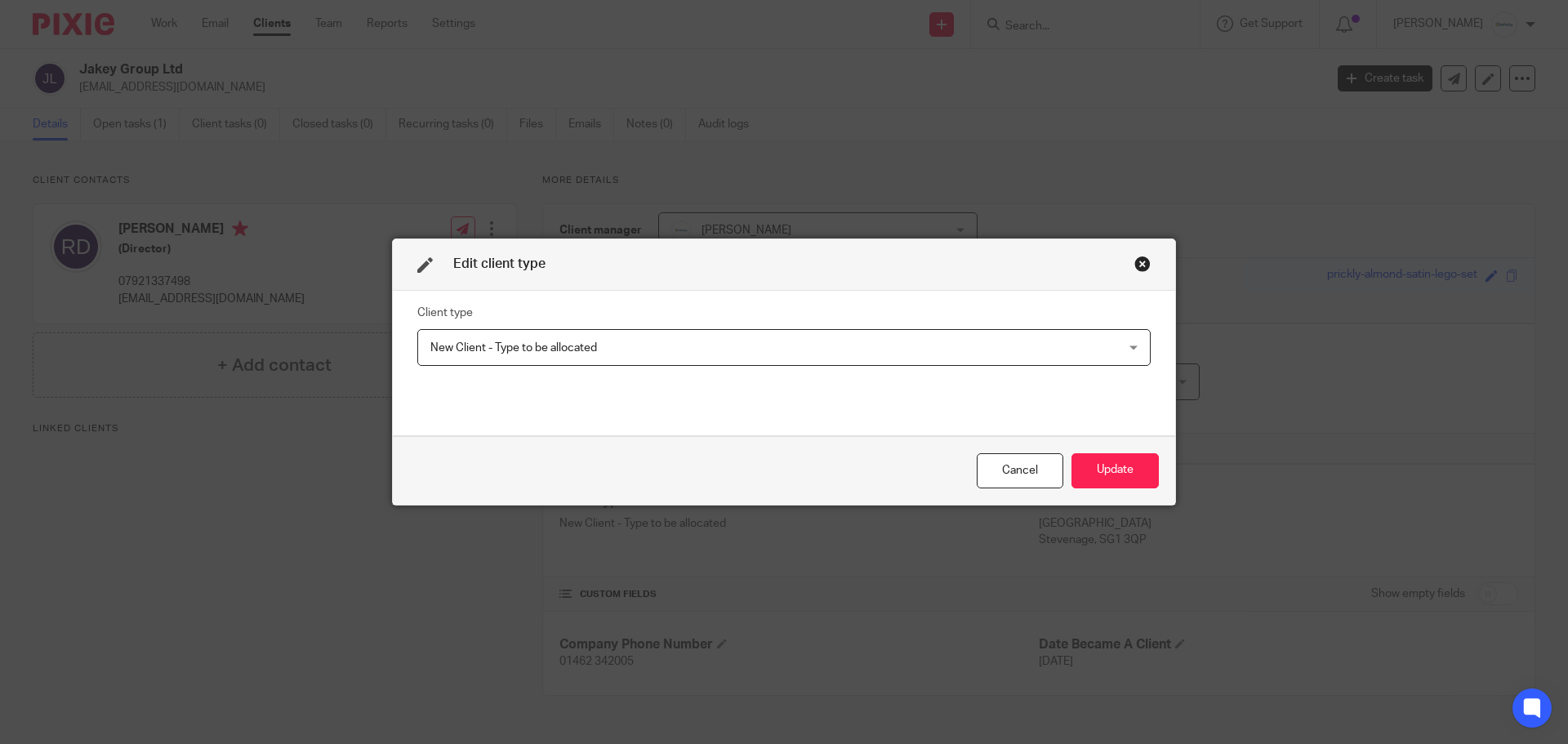
click at [631, 335] on span "New Client - Type to be allocated" at bounding box center [718, 347] width 576 height 34
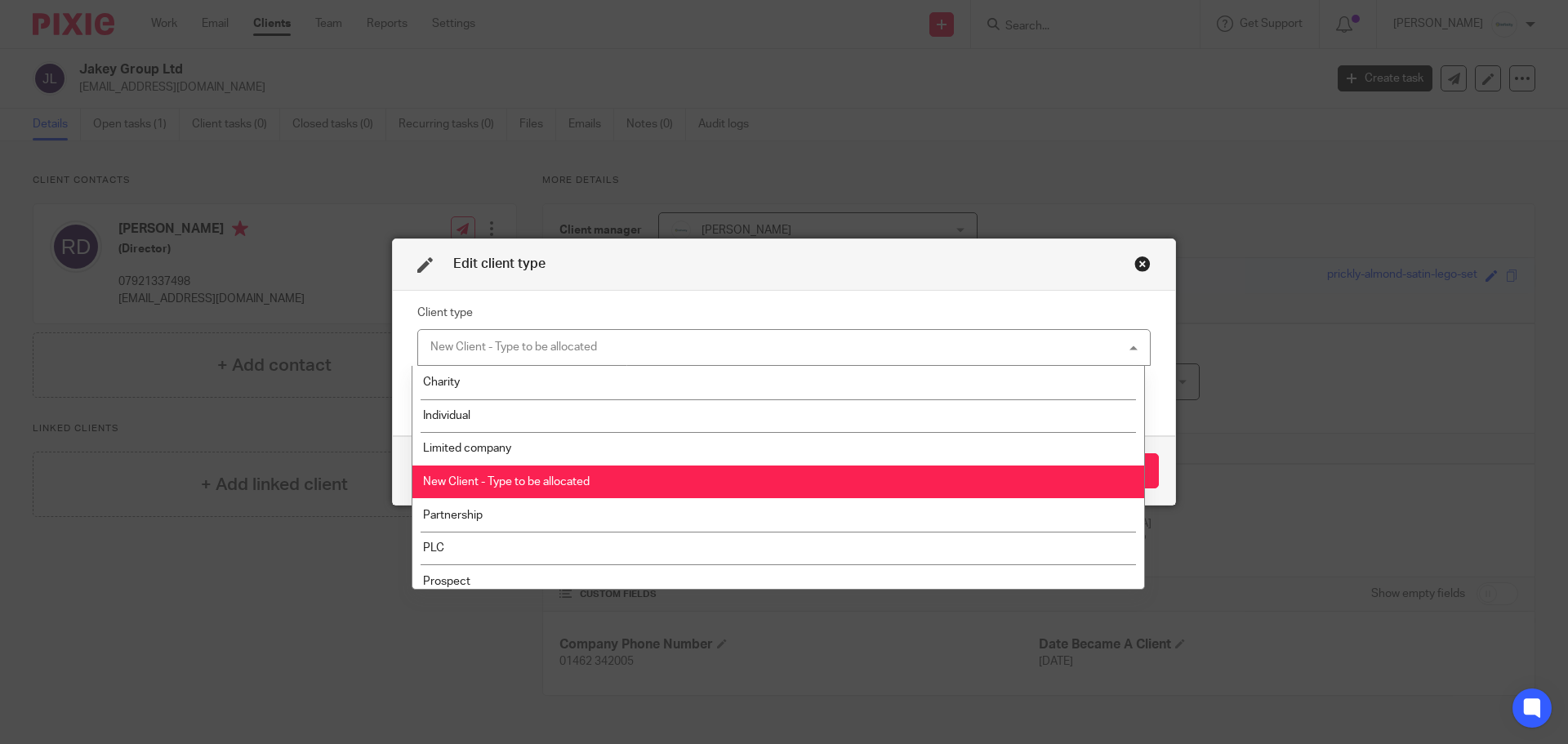
click at [595, 453] on li "Limited company" at bounding box center [777, 449] width 731 height 33
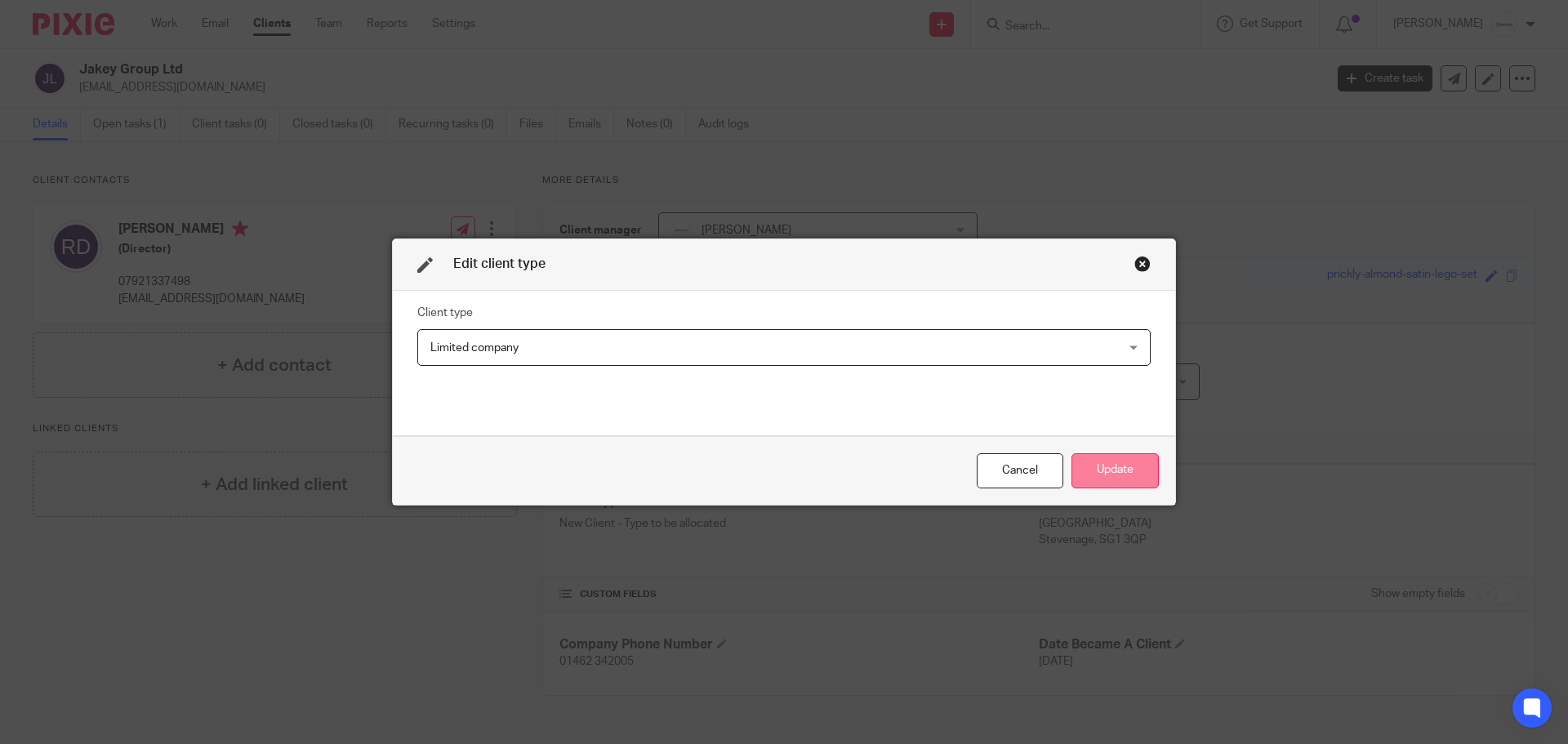
click at [1097, 478] on button "Update" at bounding box center [1115, 471] width 88 height 35
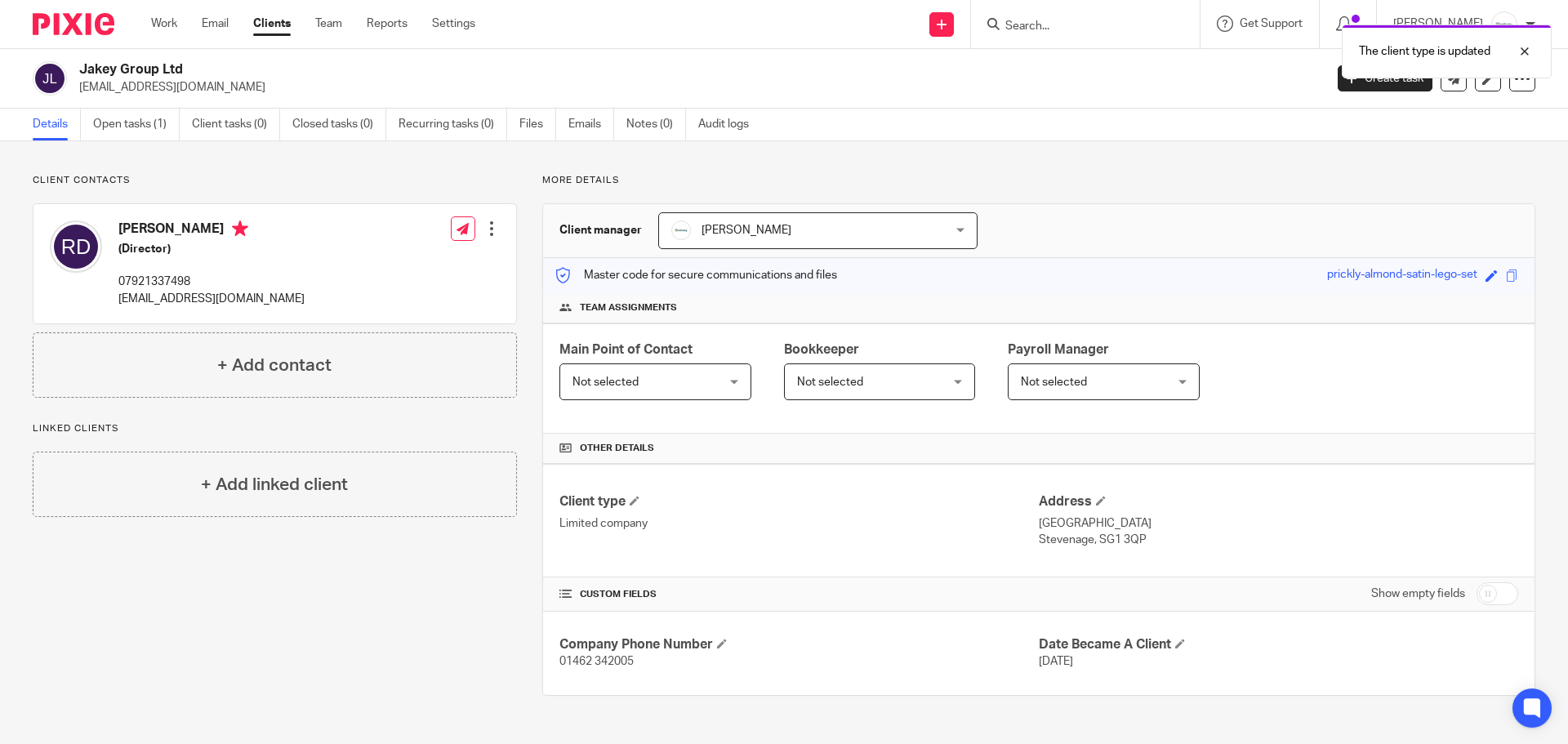
drag, startPoint x: 188, startPoint y: 69, endPoint x: 81, endPoint y: 64, distance: 107.1
click at [81, 64] on h2 "Jakey Group Ltd" at bounding box center [573, 69] width 987 height 18
copy h2 "Jakey Group Ltd"
click at [1495, 599] on input "checkbox" at bounding box center [1498, 594] width 42 height 23
checkbox input "true"
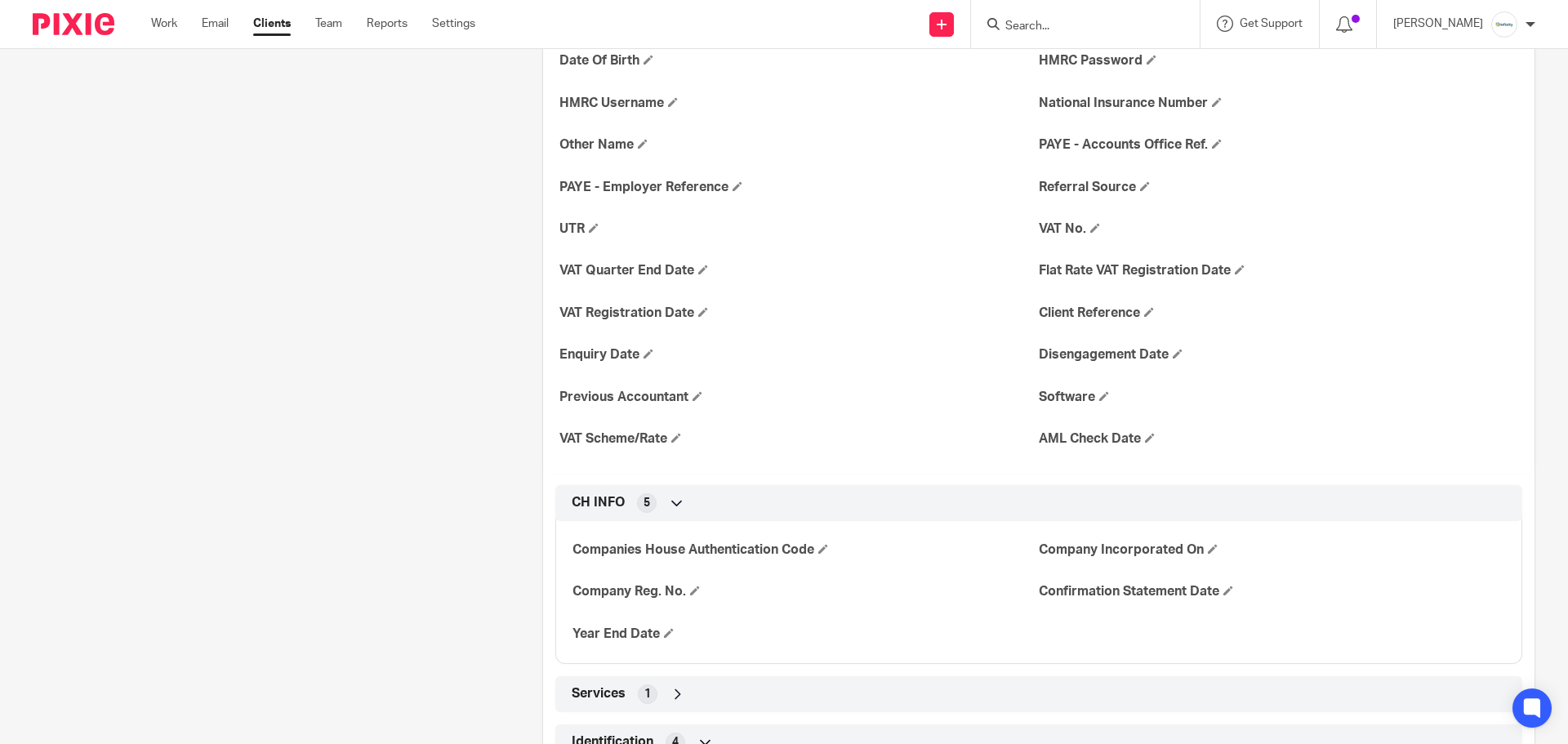
scroll to position [899, 0]
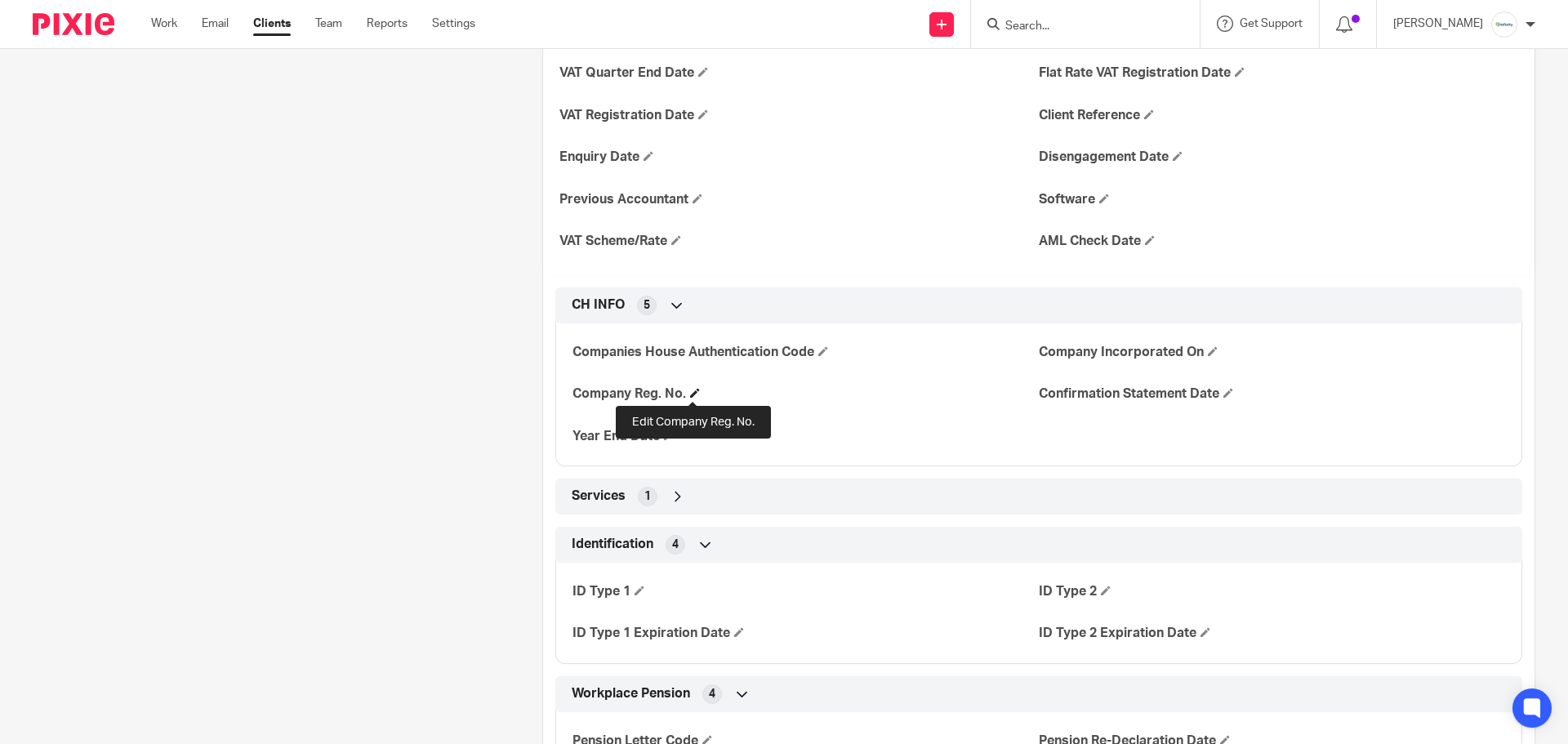
click at [694, 390] on span at bounding box center [695, 393] width 10 height 10
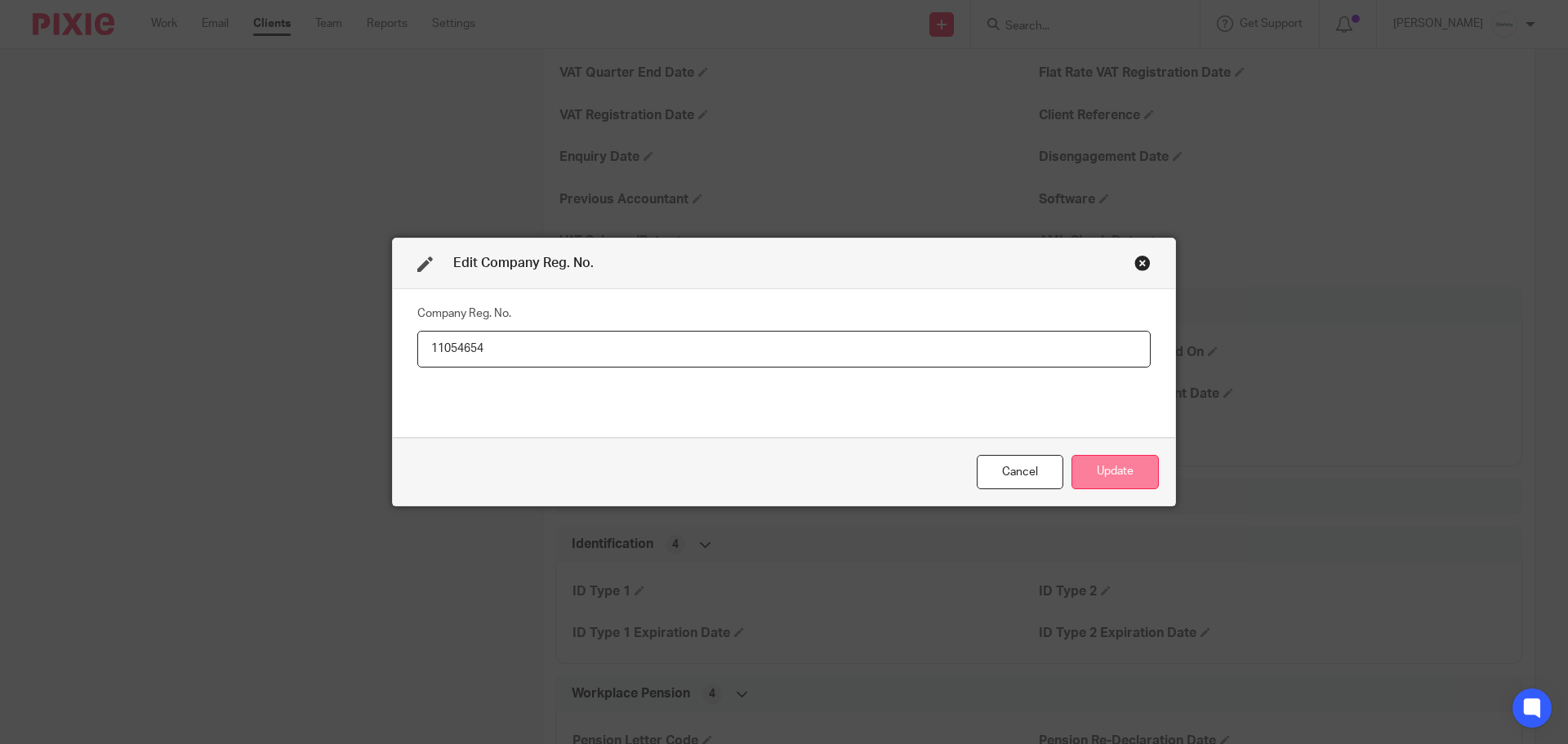
type input "11054654"
click at [1144, 473] on button "Update" at bounding box center [1115, 472] width 88 height 35
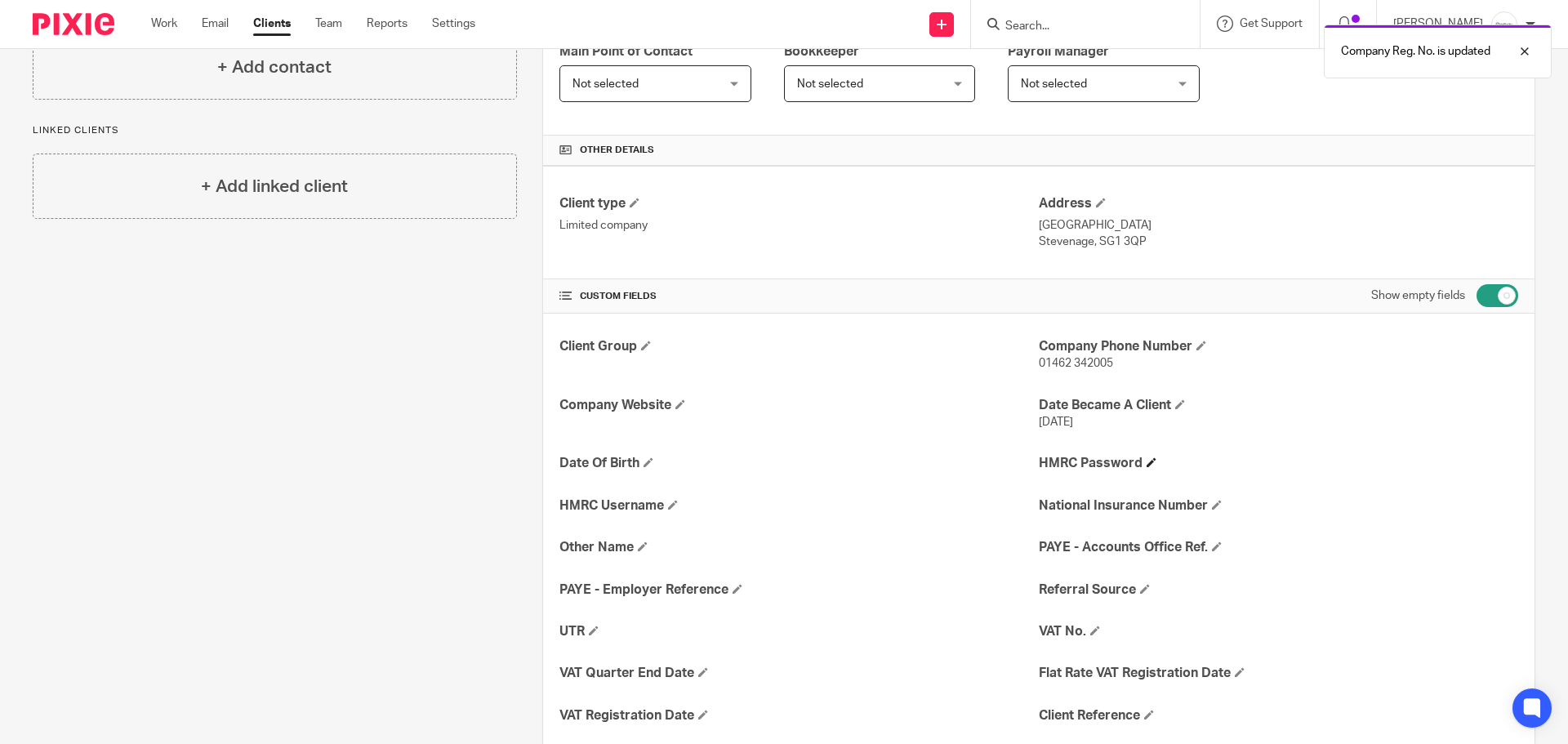
scroll to position [0, 0]
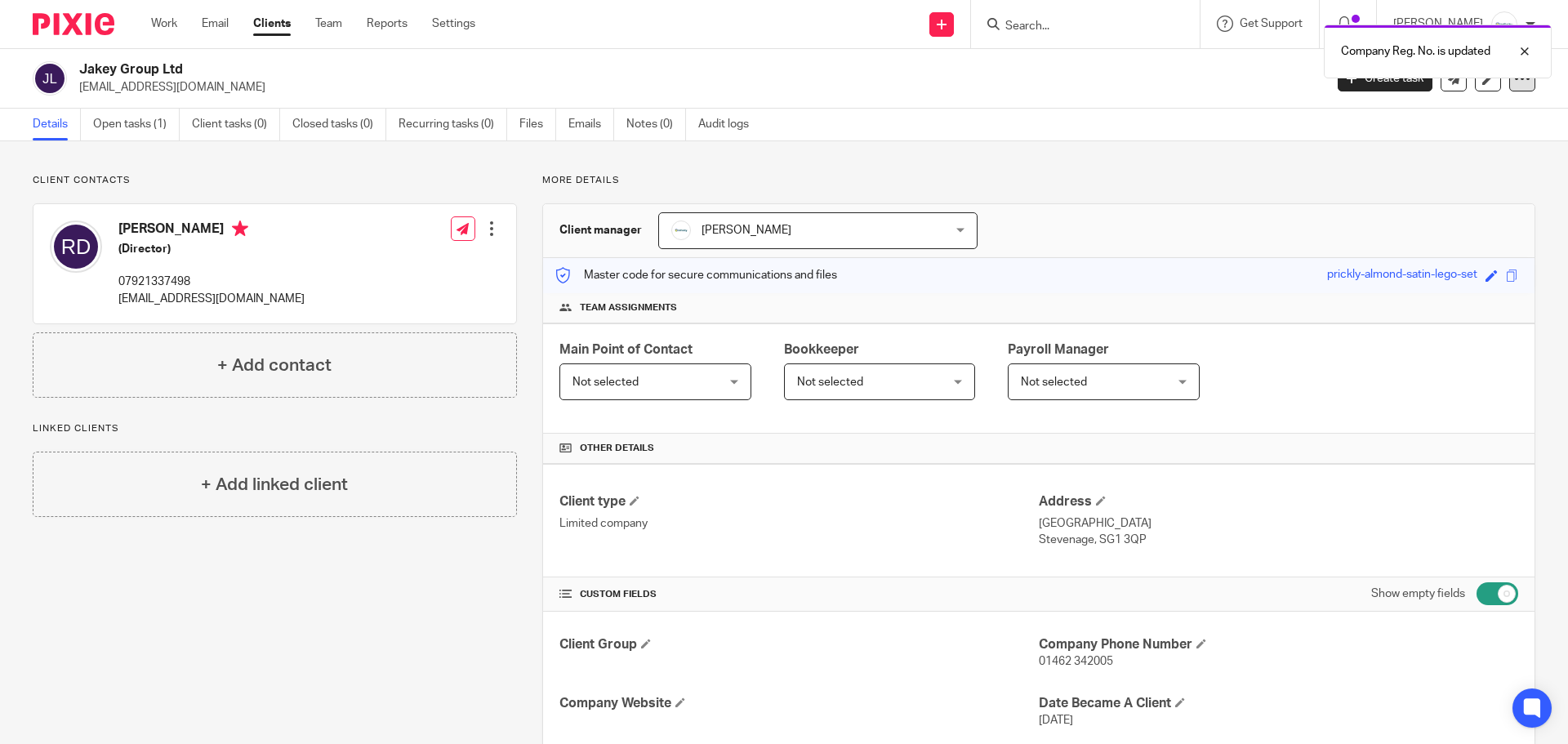
click at [1514, 84] on icon at bounding box center [1522, 79] width 17 height 17
click at [1460, 120] on link "Update from Companies House" at bounding box center [1421, 120] width 181 height 23
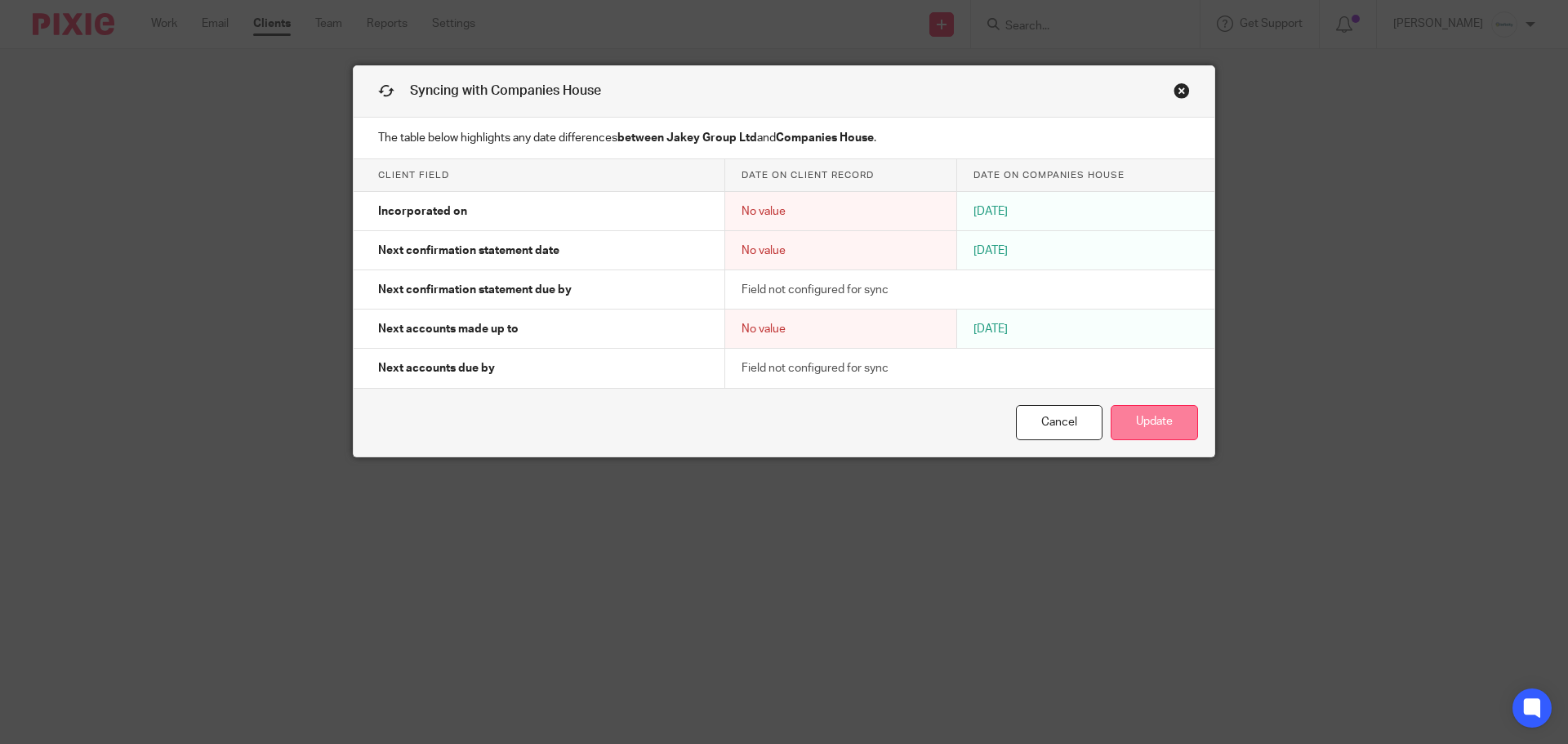
click at [1149, 428] on button "Update" at bounding box center [1154, 423] width 88 height 35
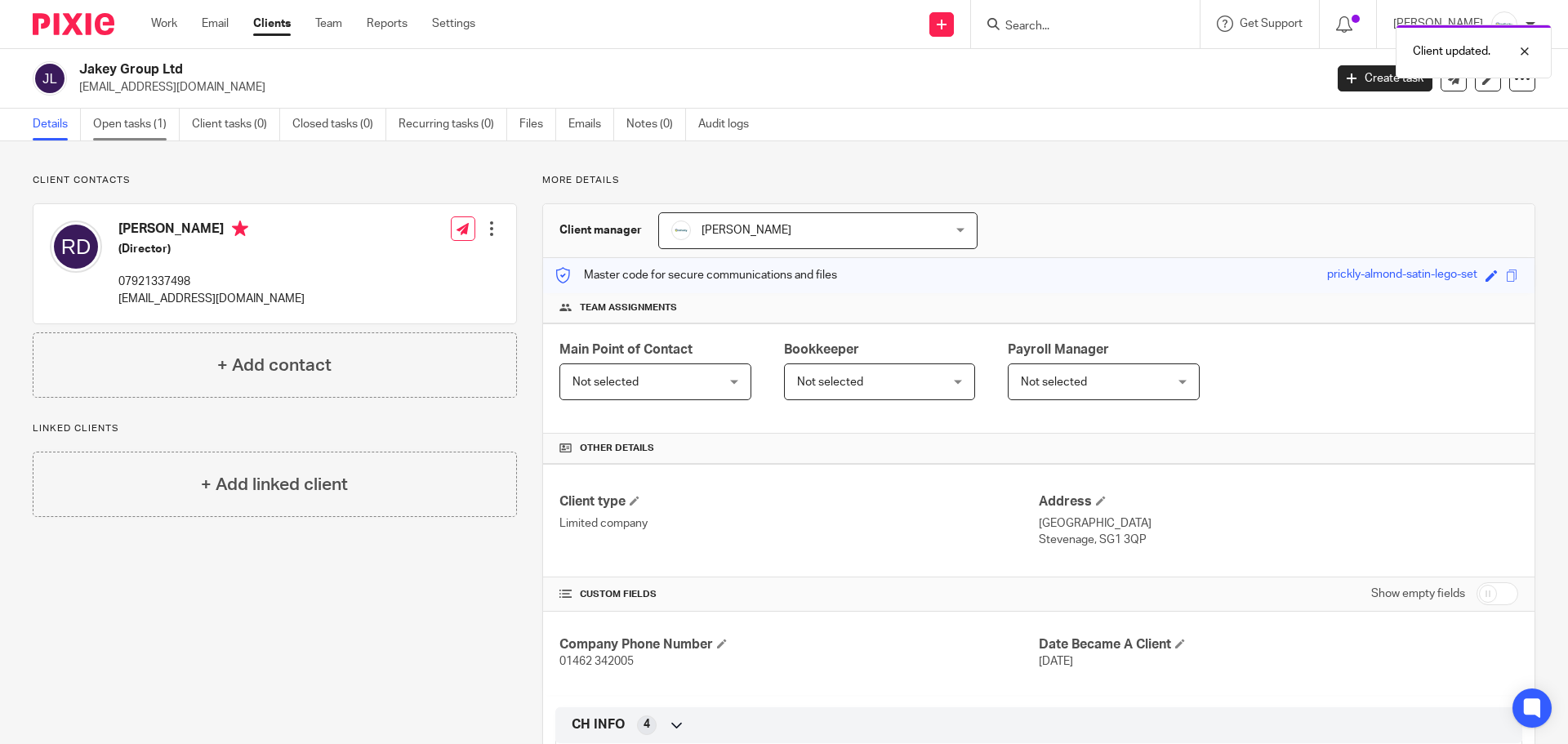
click at [149, 124] on link "Open tasks (1)" at bounding box center [136, 125] width 87 height 32
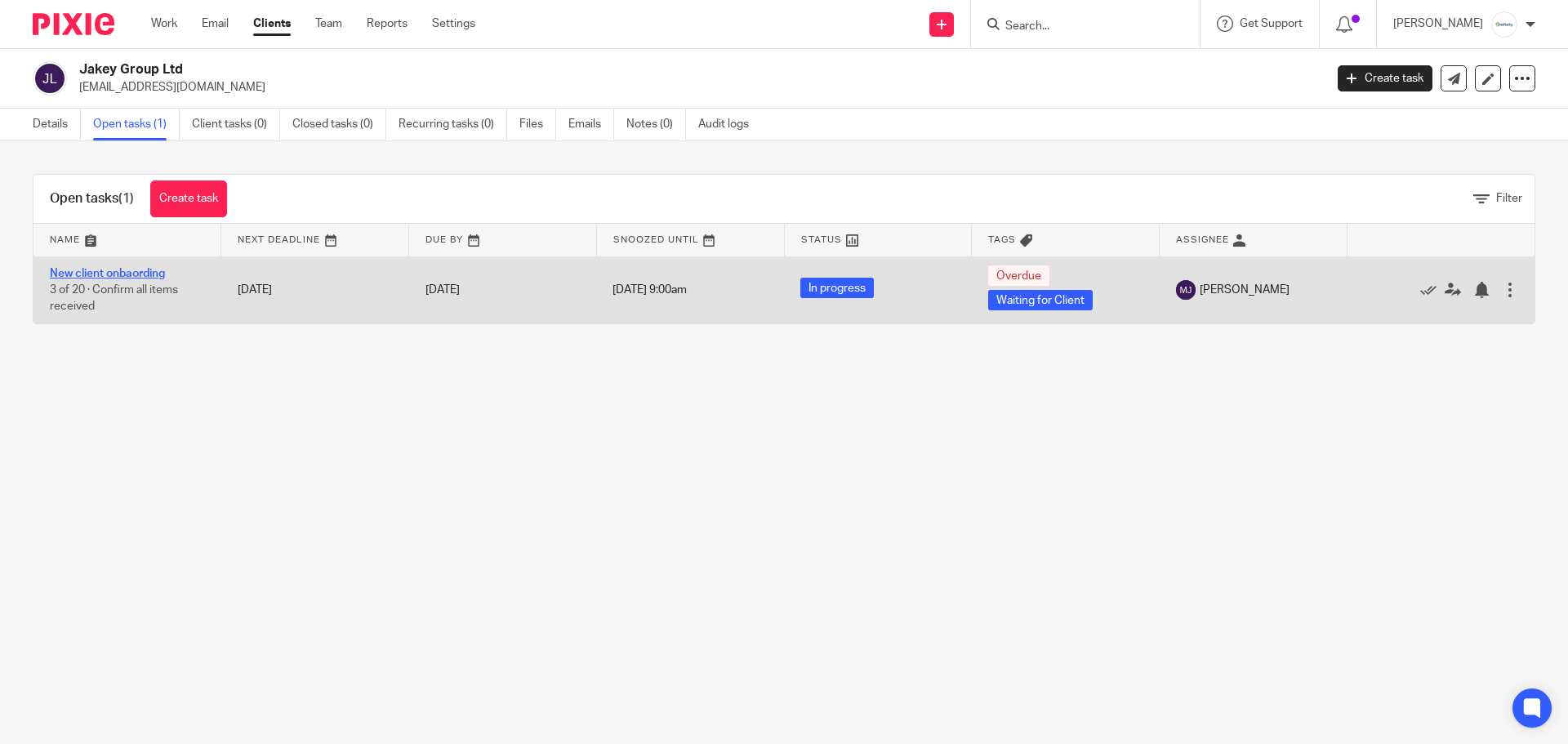
click at [116, 272] on link "New client onbaording" at bounding box center [108, 273] width 115 height 12
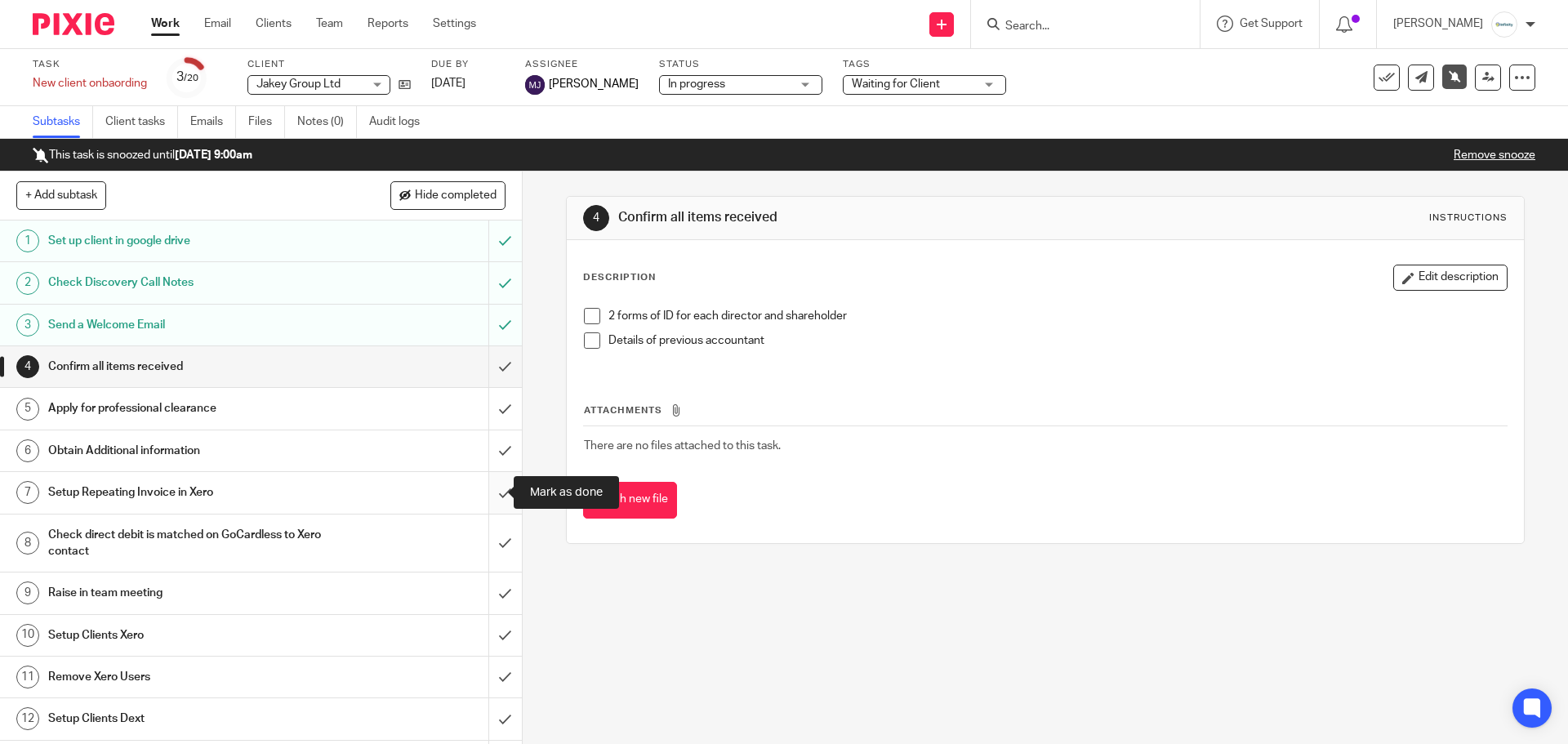
click at [483, 492] on input "submit" at bounding box center [261, 492] width 522 height 41
click at [491, 548] on input "submit" at bounding box center [261, 543] width 522 height 58
click at [166, 26] on link "Work" at bounding box center [165, 24] width 28 height 17
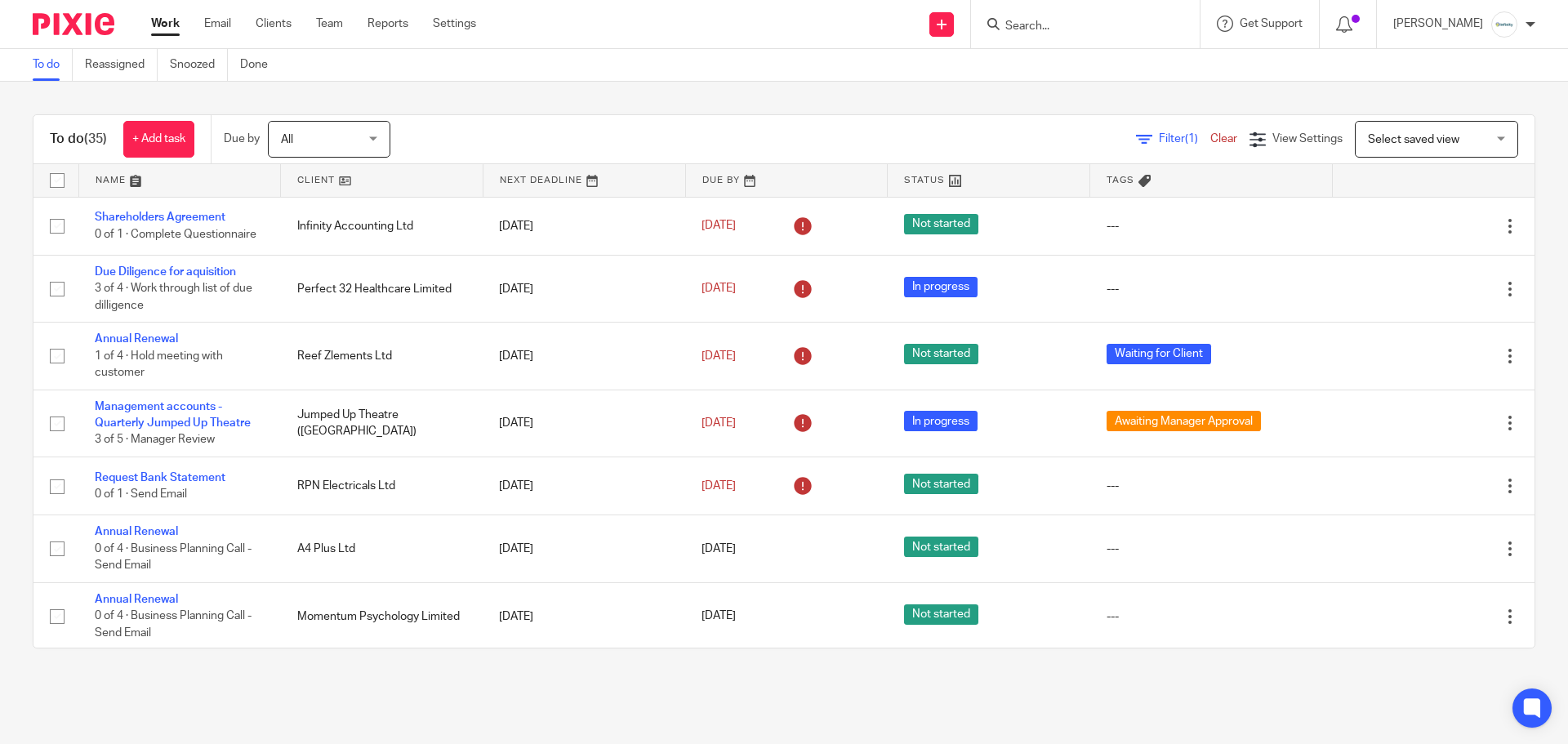
click at [1101, 29] on input "Search" at bounding box center [1077, 27] width 147 height 15
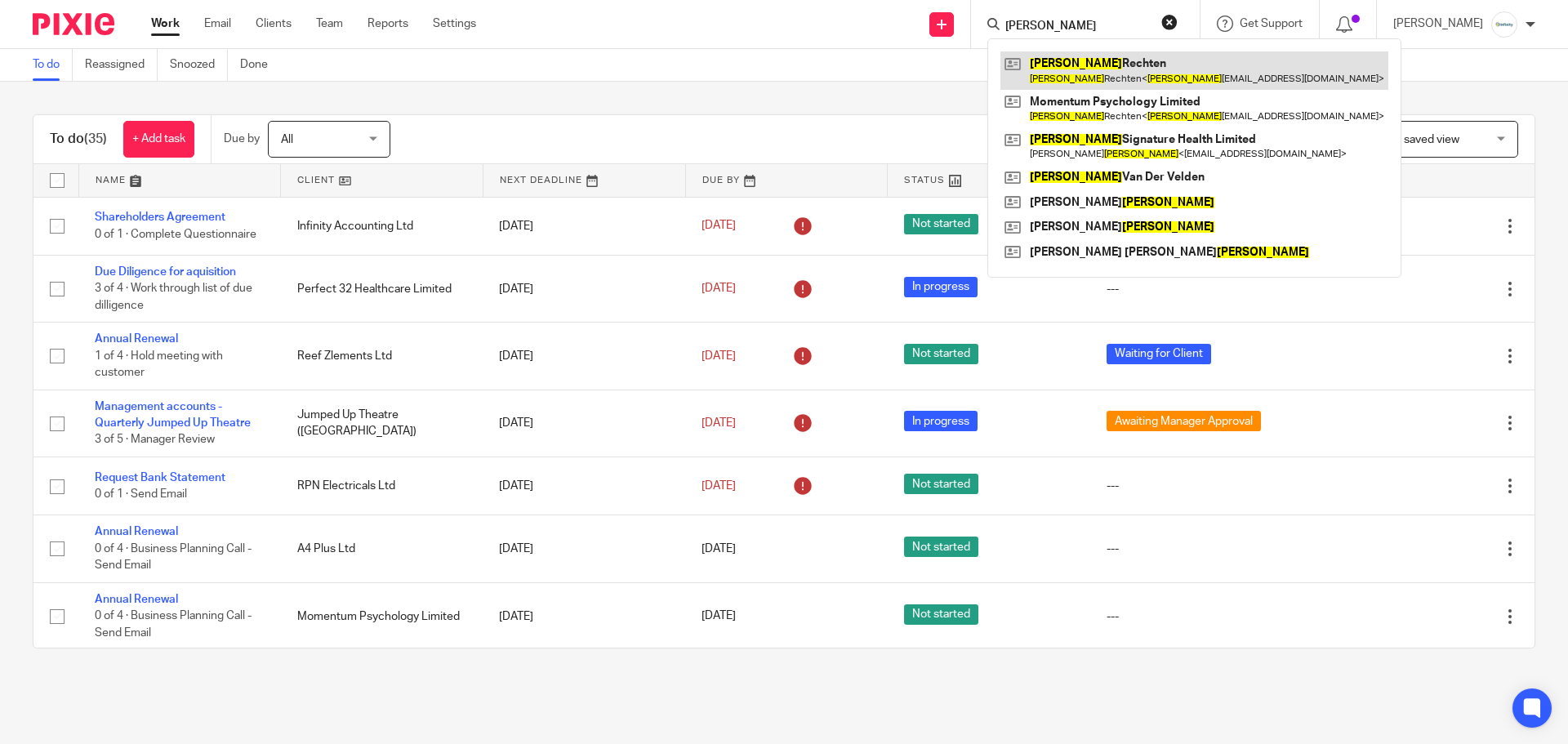
type input "frances"
click at [1101, 72] on link at bounding box center [1194, 70] width 388 height 38
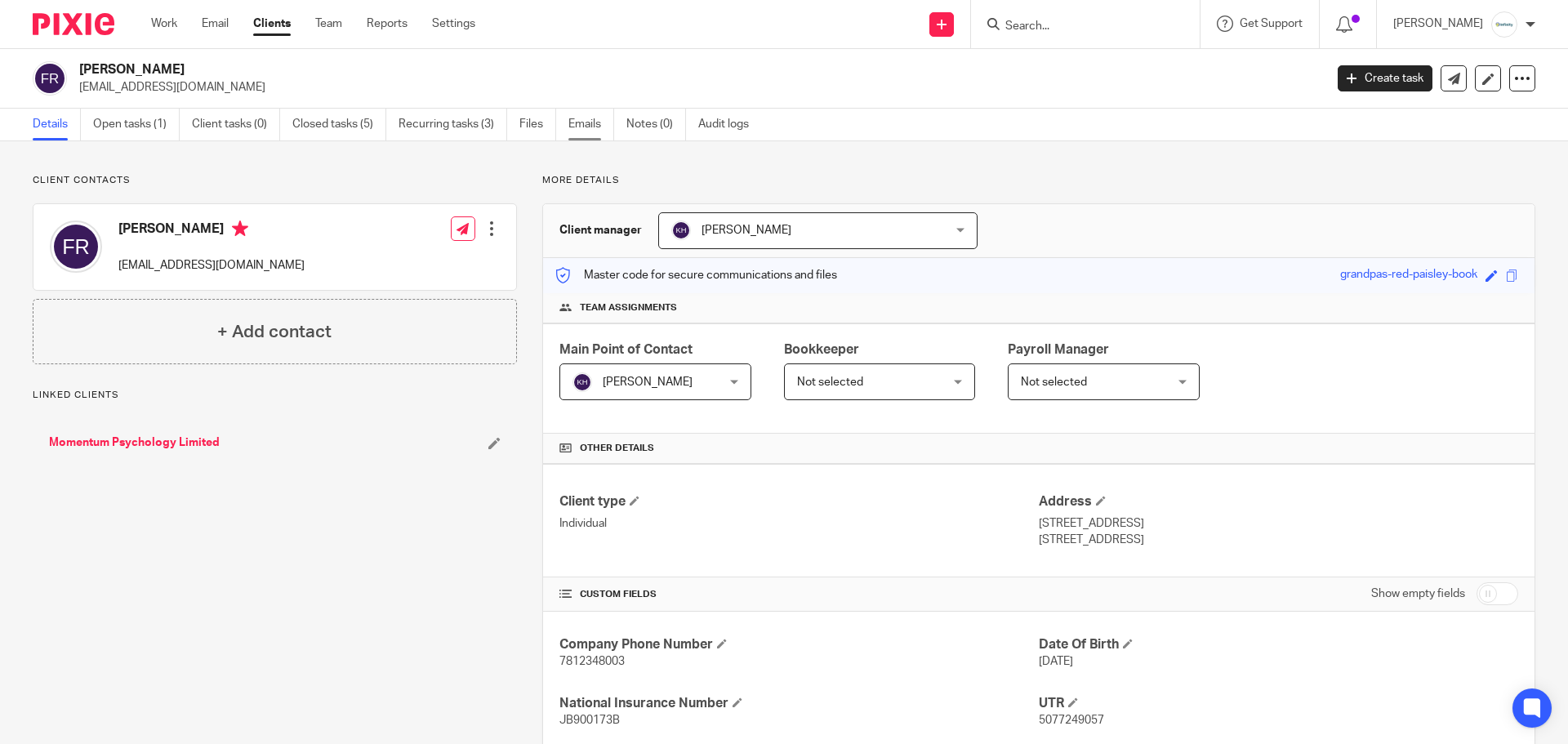
click at [573, 117] on link "Emails" at bounding box center [591, 125] width 46 height 32
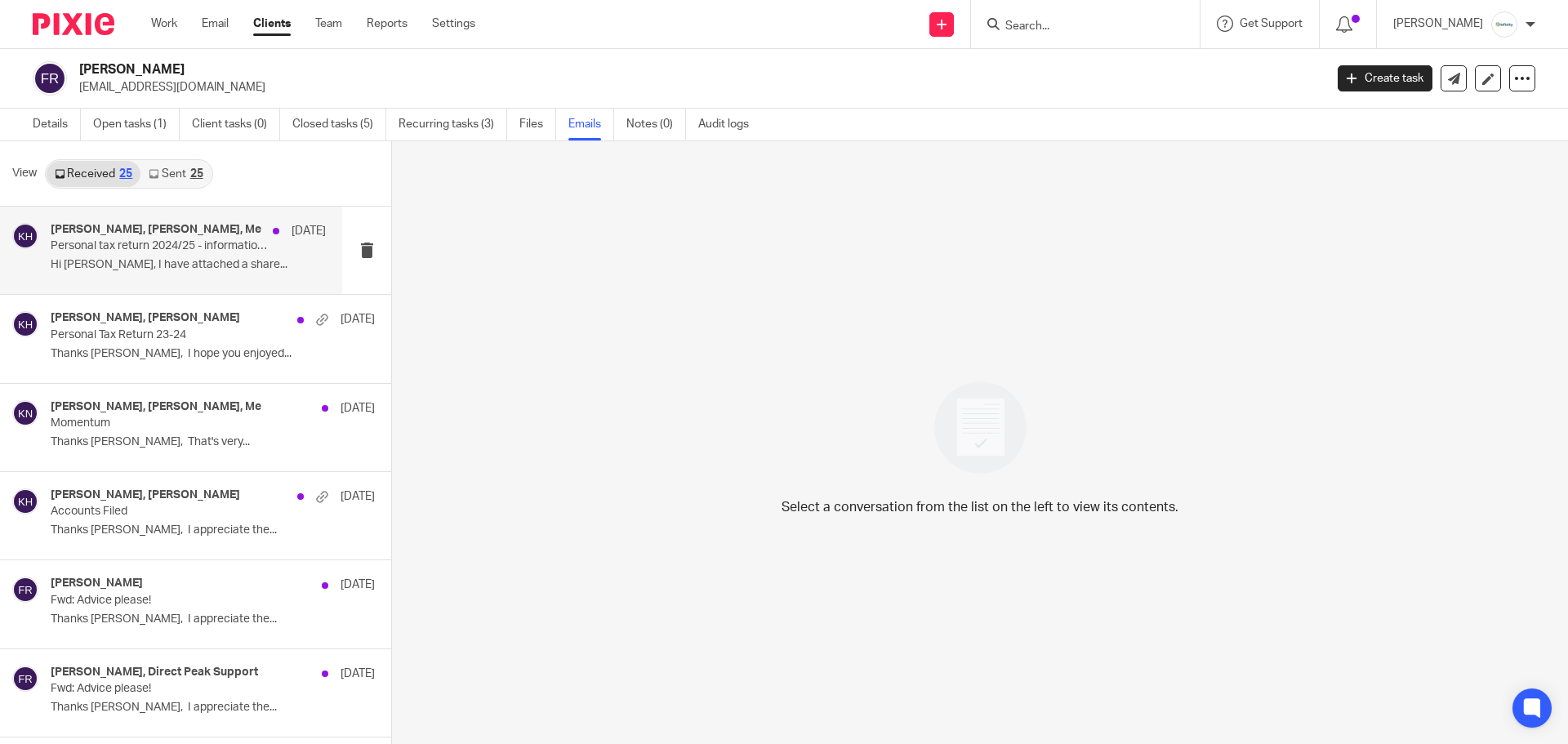
click at [126, 258] on p "Hi [PERSON_NAME], I have attached a share..." at bounding box center [188, 265] width 275 height 14
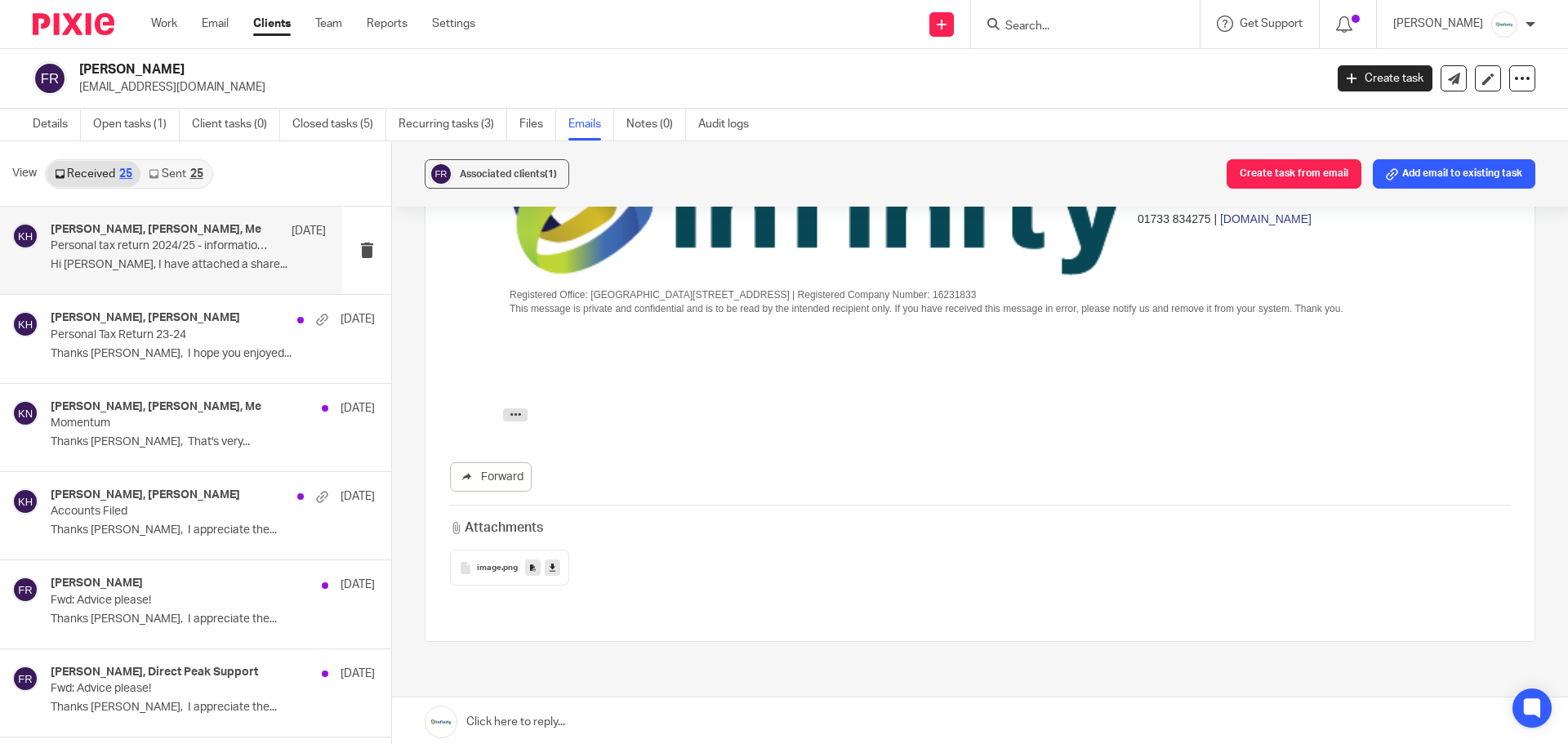
scroll to position [1252, 0]
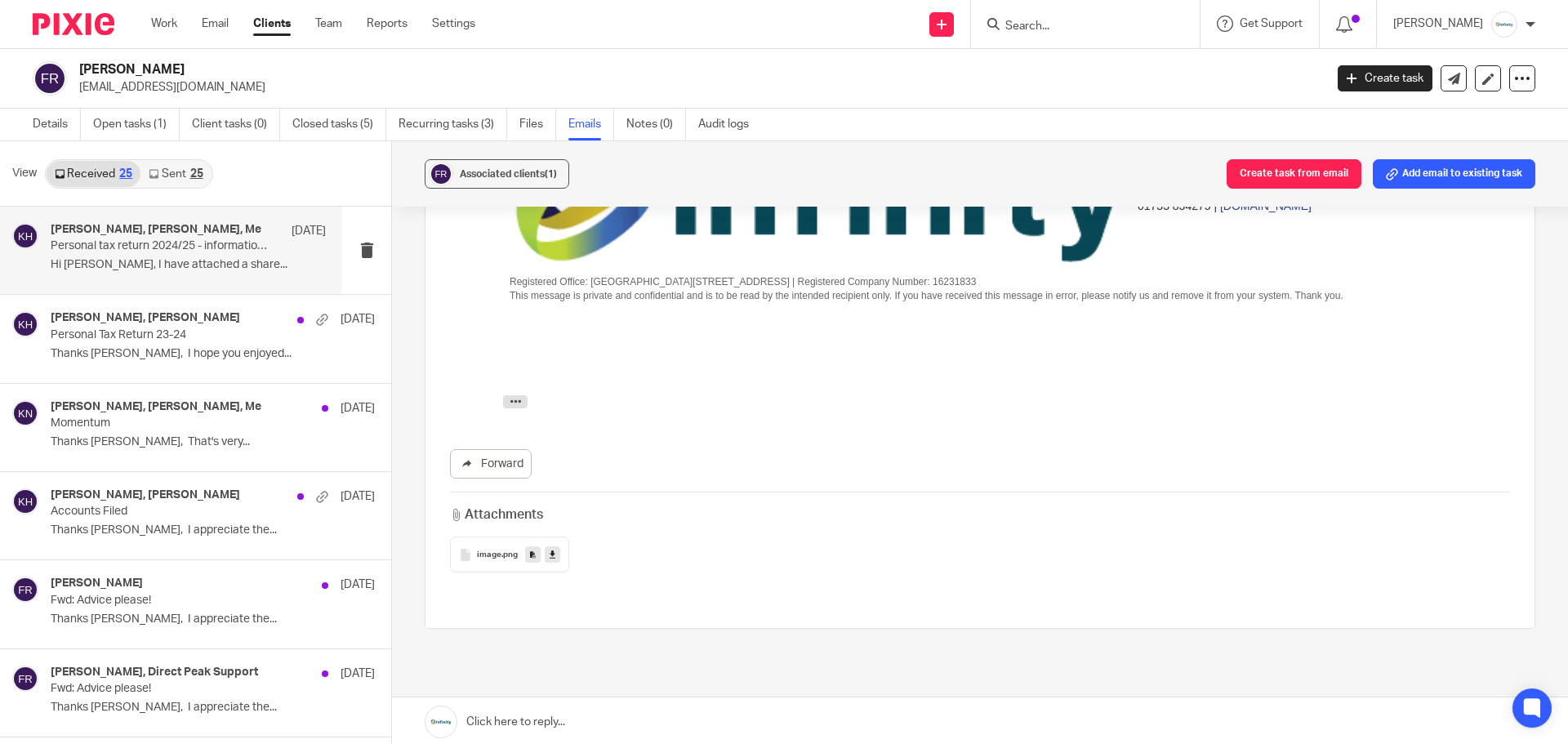
click at [545, 547] on link at bounding box center [552, 555] width 16 height 17
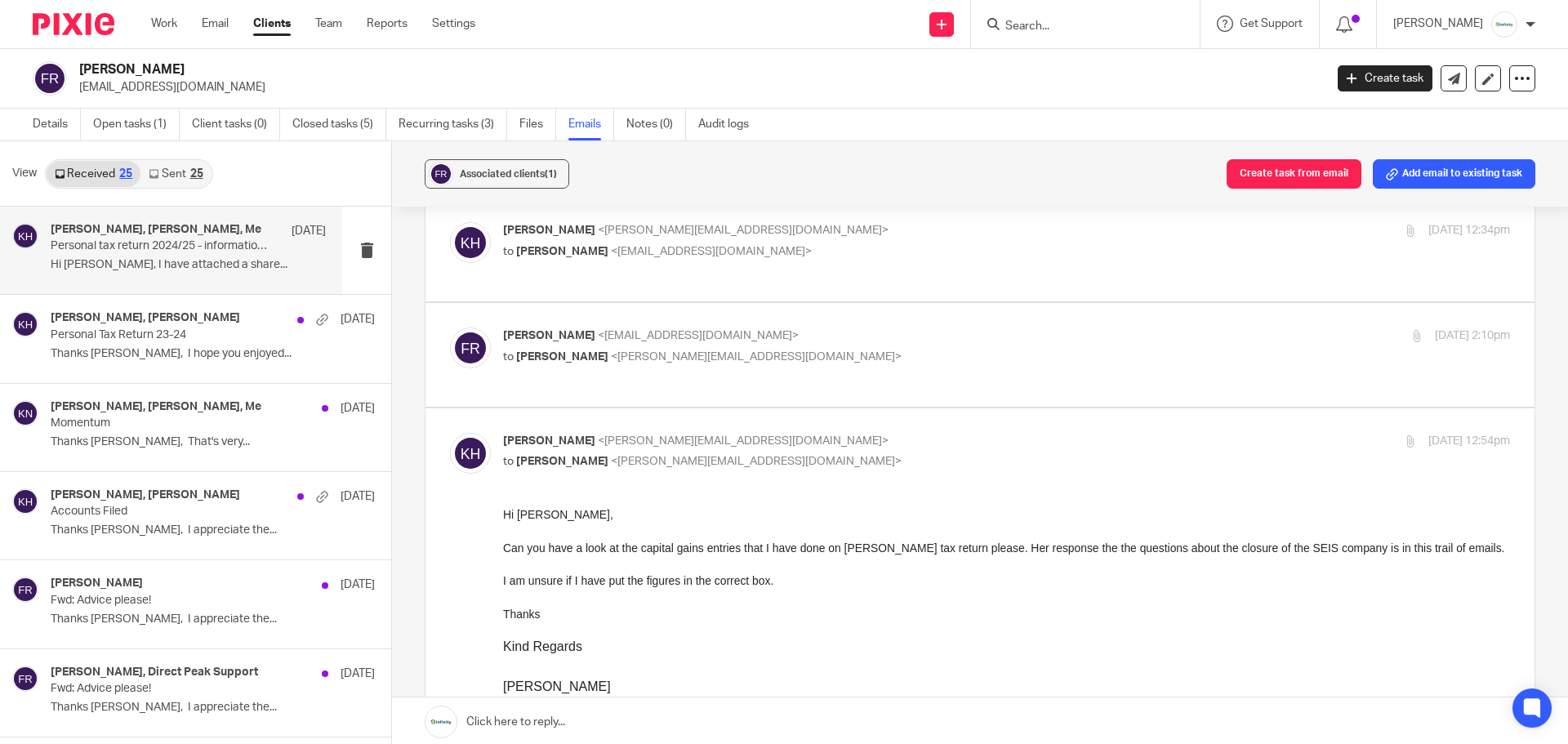
scroll to position [599, 0]
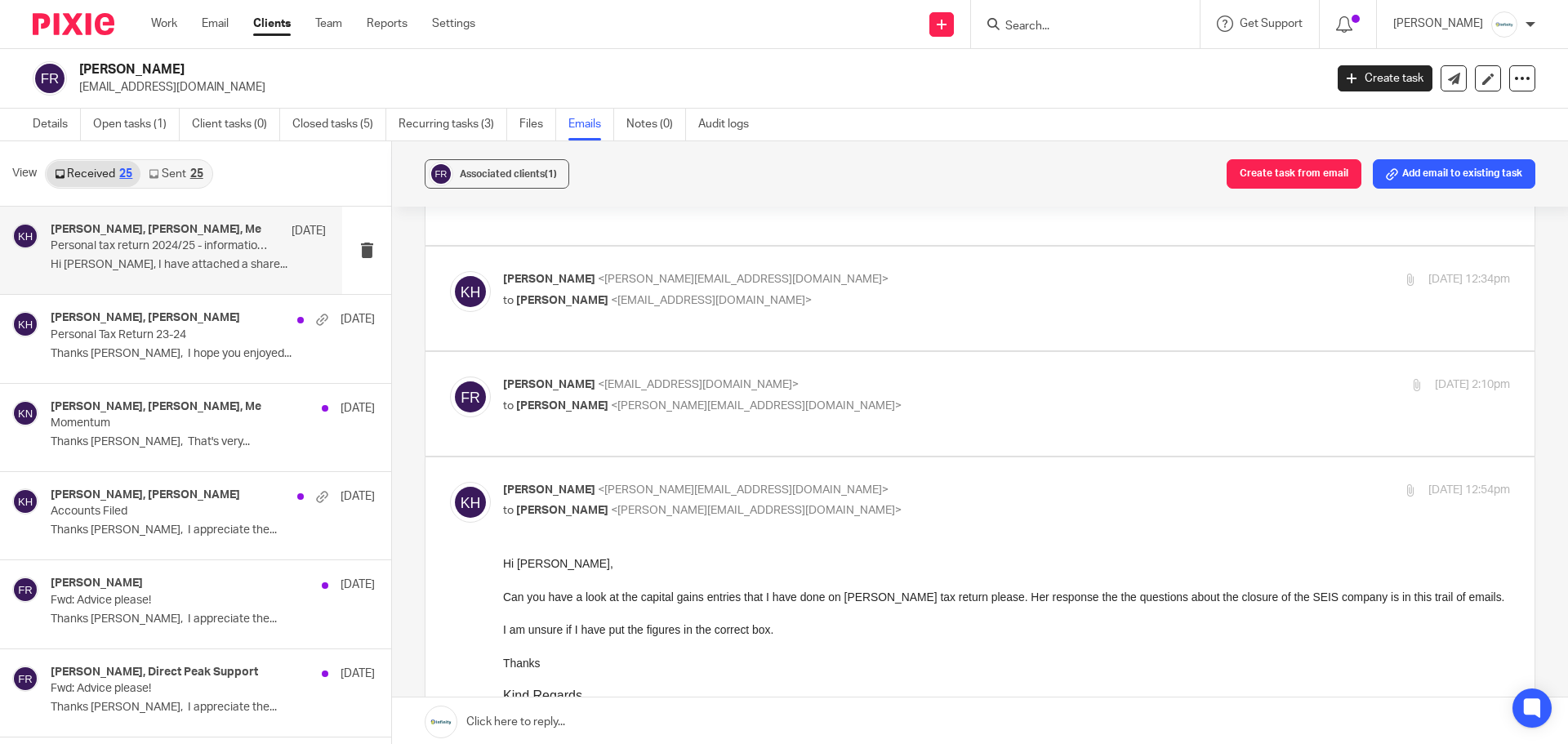
click at [644, 400] on span "<[PERSON_NAME][EMAIL_ADDRESS][DOMAIN_NAME]>" at bounding box center [756, 406] width 291 height 12
checkbox input "true"
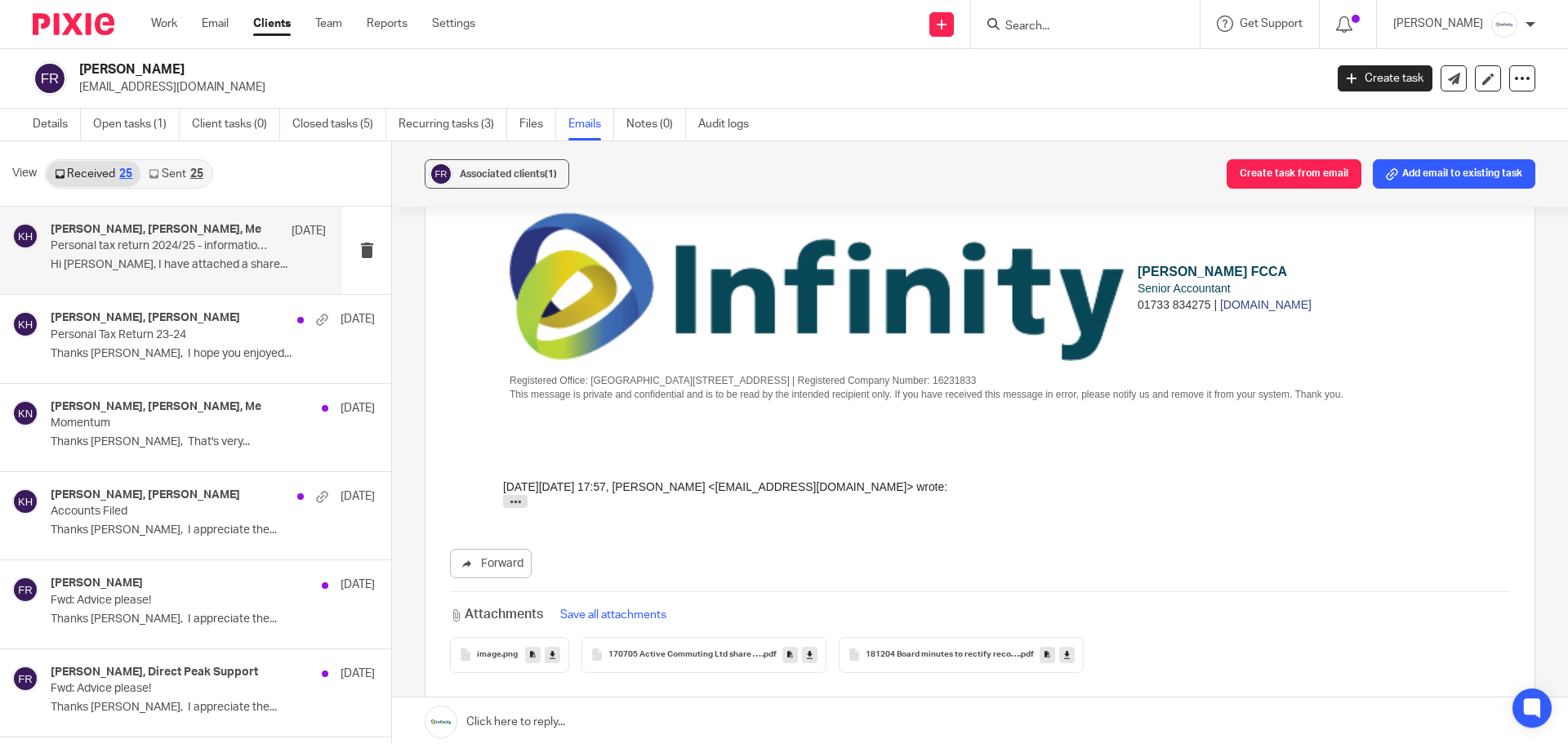
scroll to position [1415, 0]
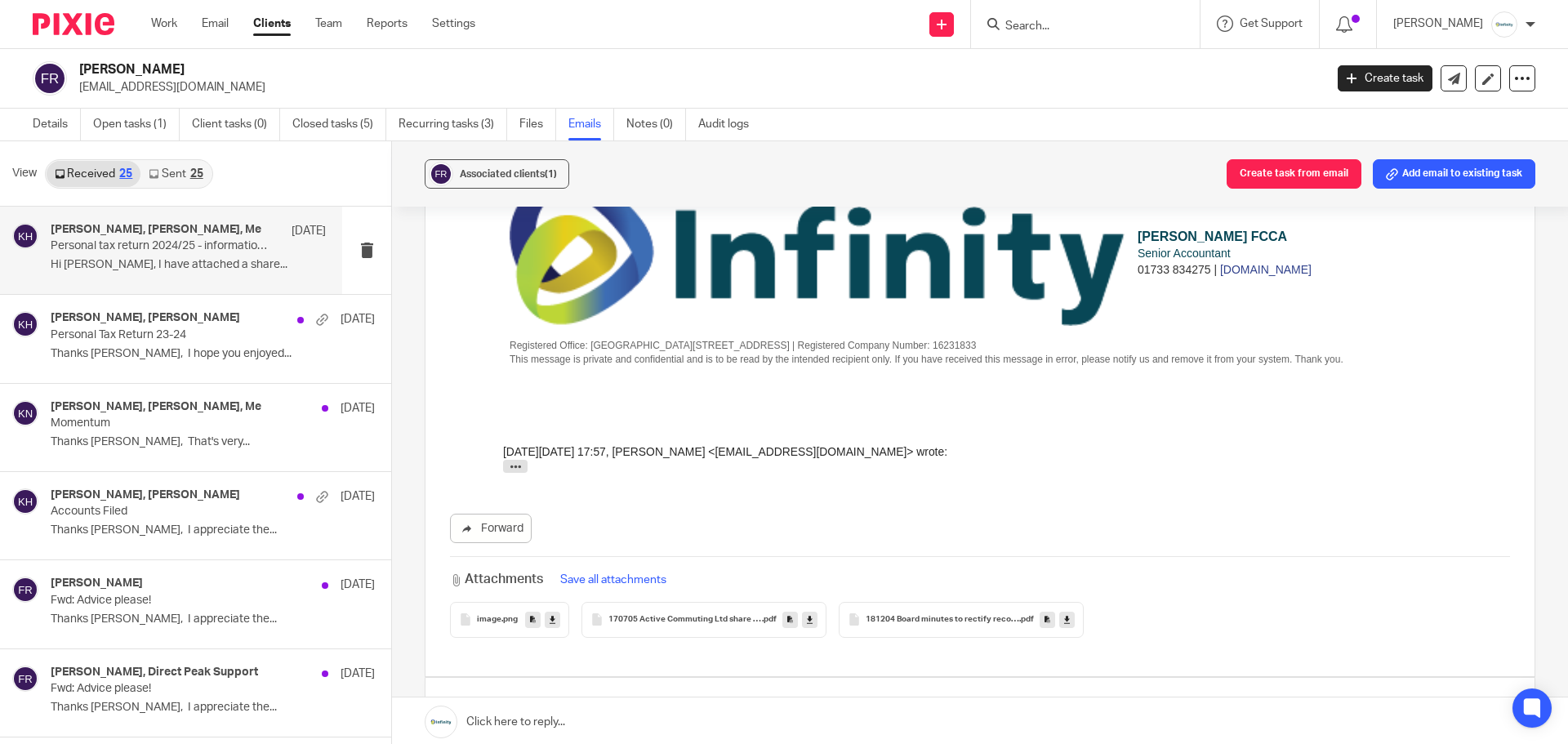
click at [675, 615] on span "170705 Active Commuting Ltd share certificateno3 - 12 shares (FR)" at bounding box center [685, 620] width 154 height 10
